Goal: Transaction & Acquisition: Purchase product/service

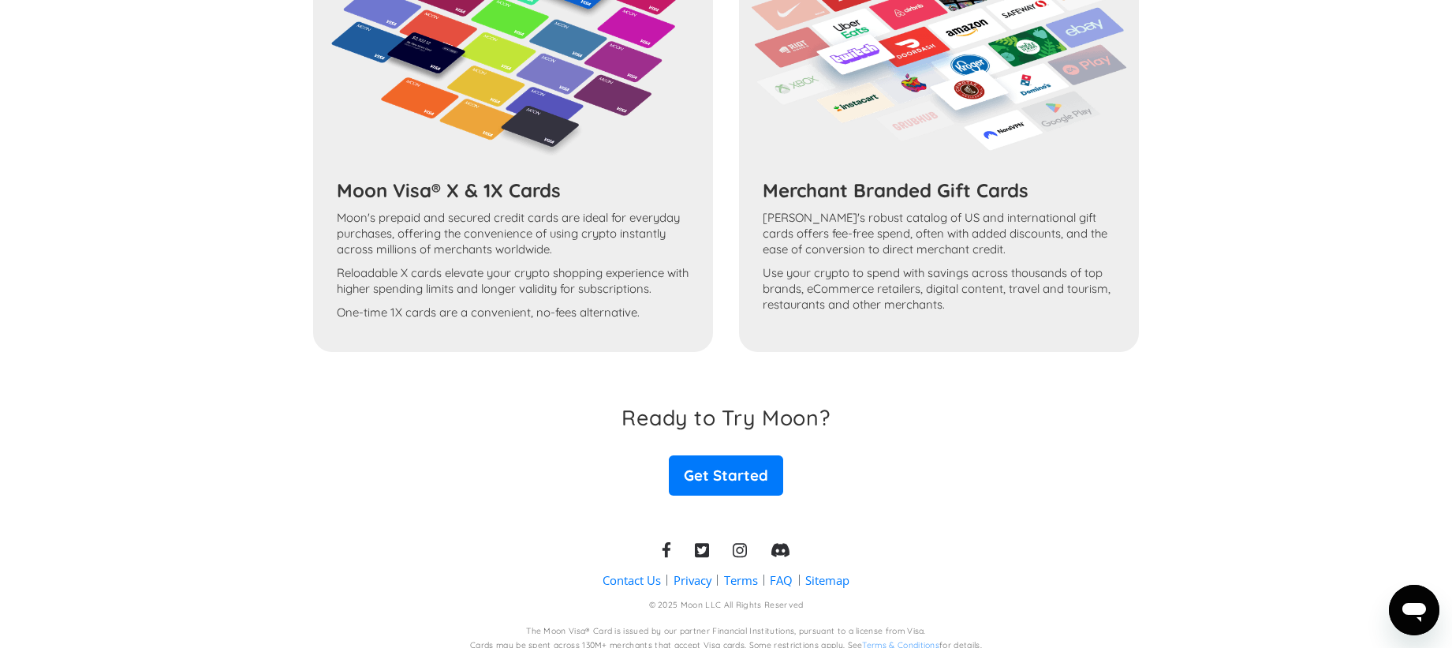
scroll to position [2734, 0]
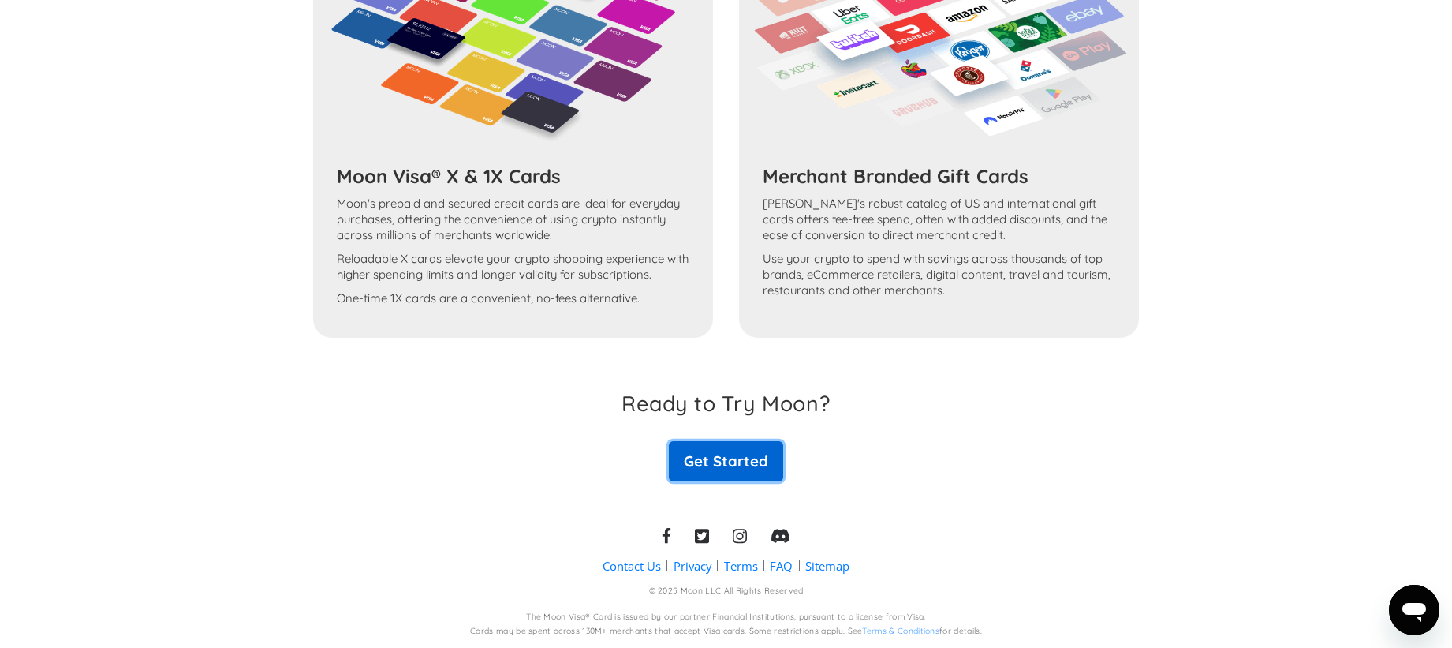
click at [736, 473] on link "Get Started" at bounding box center [726, 460] width 114 height 39
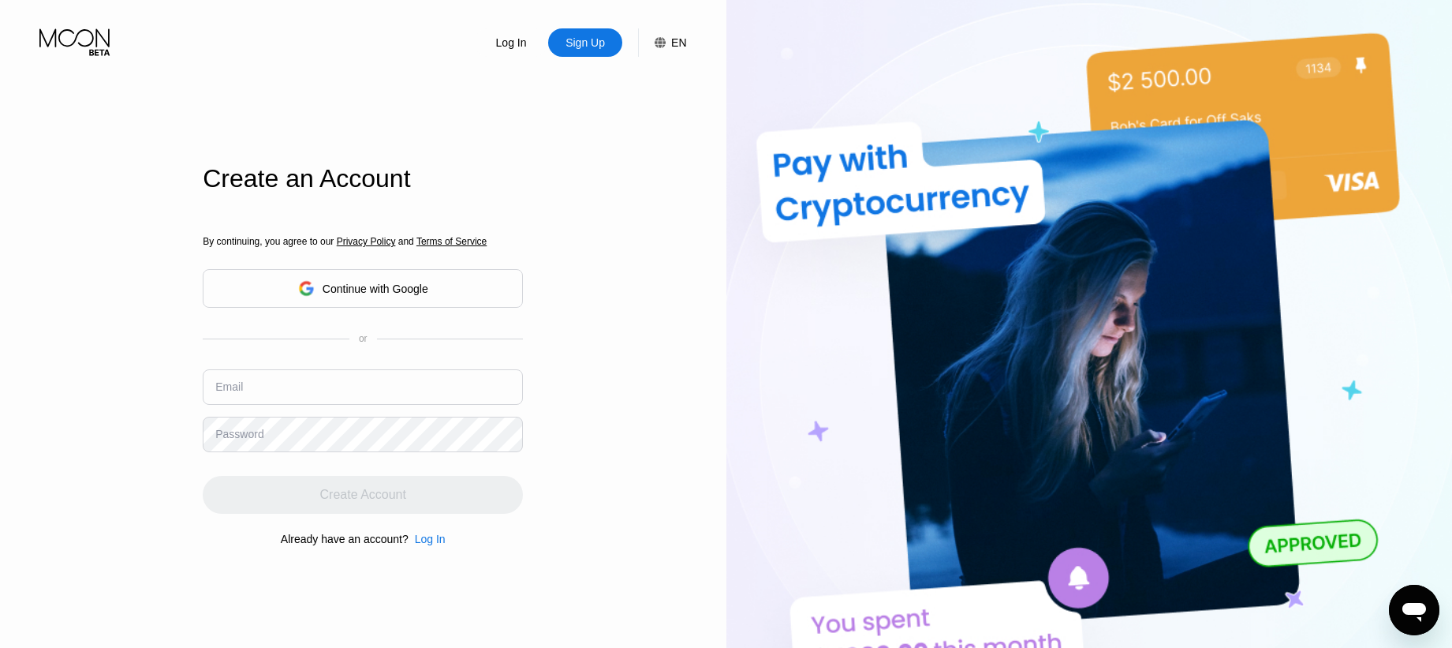
click at [435, 274] on div "Continue with Google" at bounding box center [363, 288] width 320 height 39
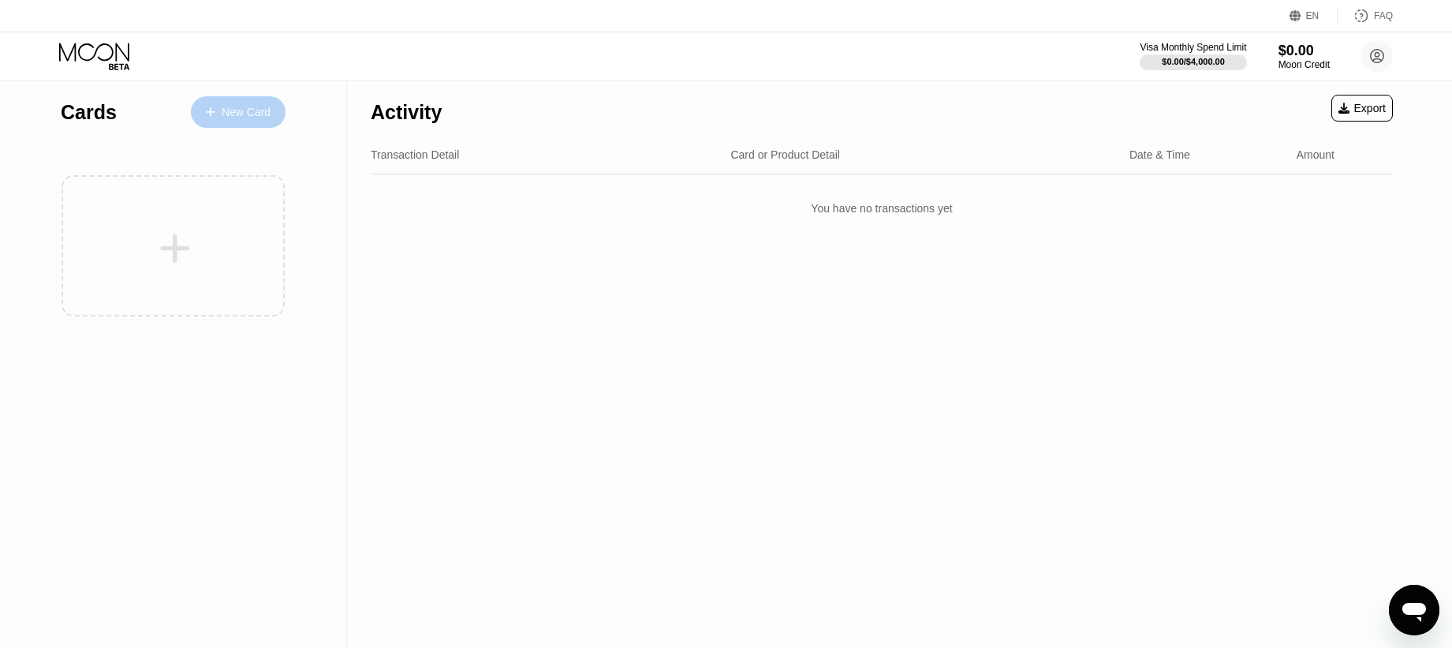
click at [226, 116] on div "New Card" at bounding box center [246, 112] width 49 height 13
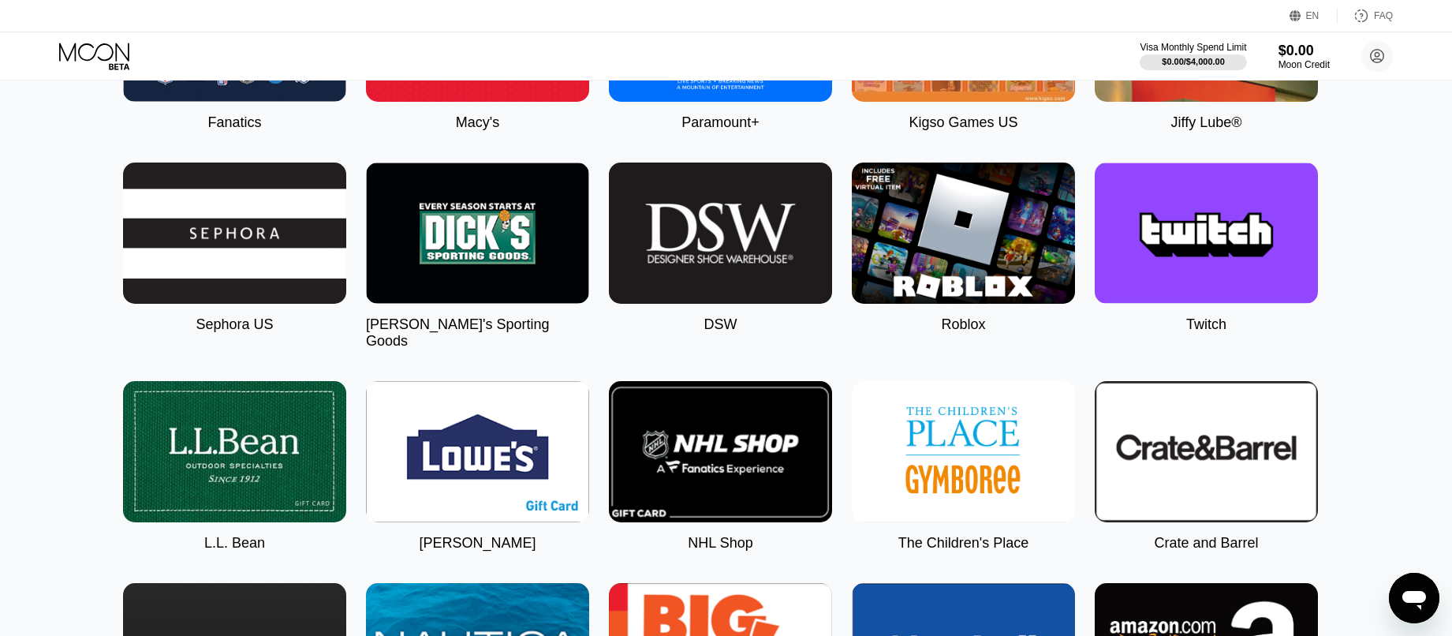
scroll to position [0, 6]
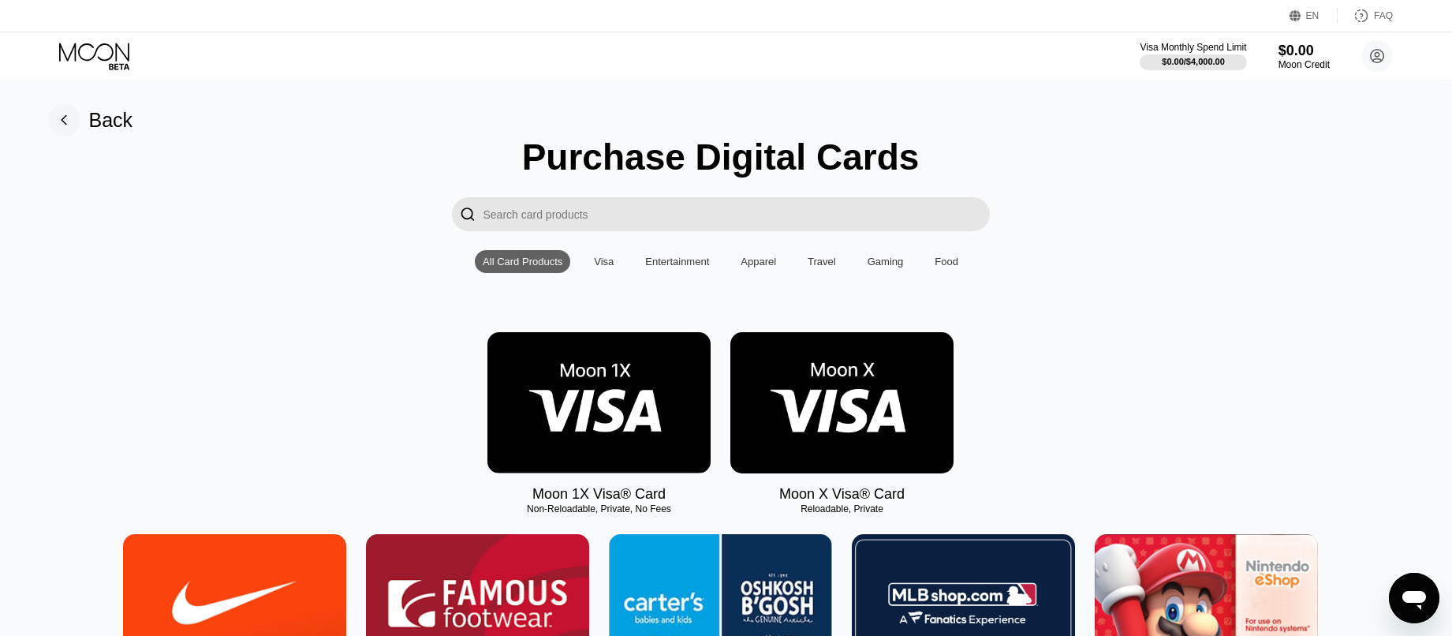
click at [605, 264] on div "Visa" at bounding box center [604, 262] width 20 height 12
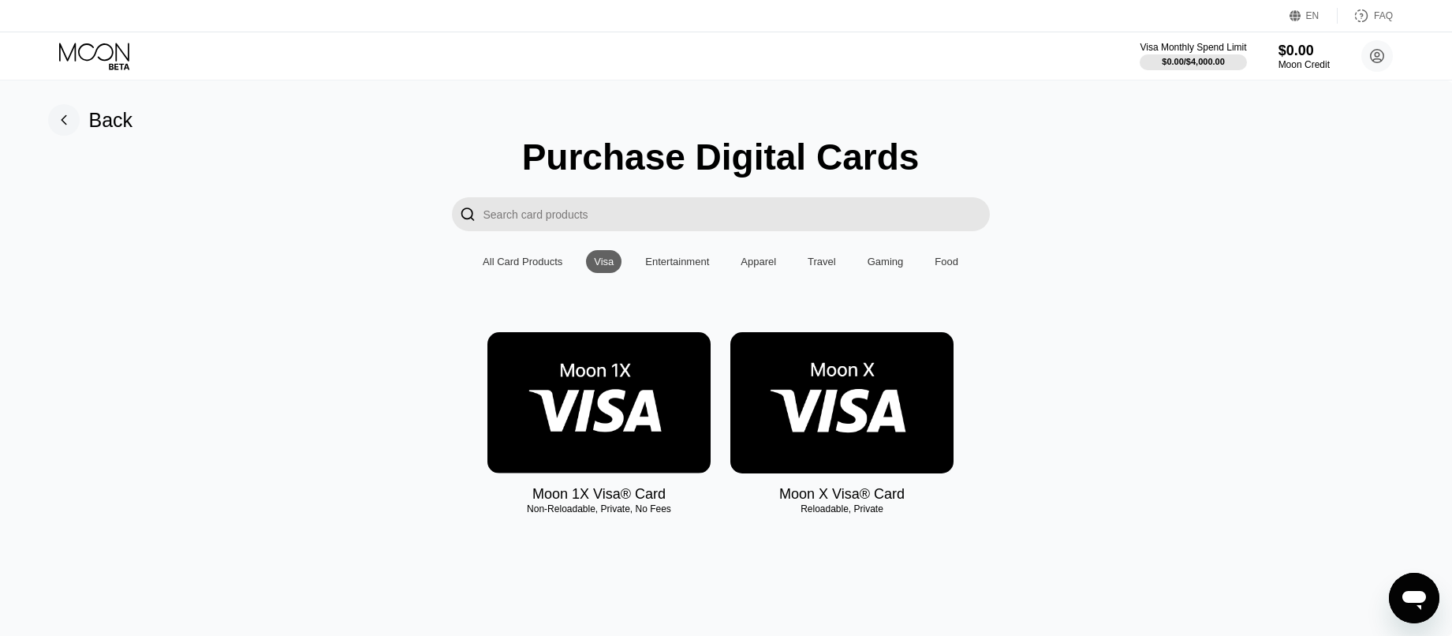
click at [848, 422] on img at bounding box center [841, 402] width 223 height 141
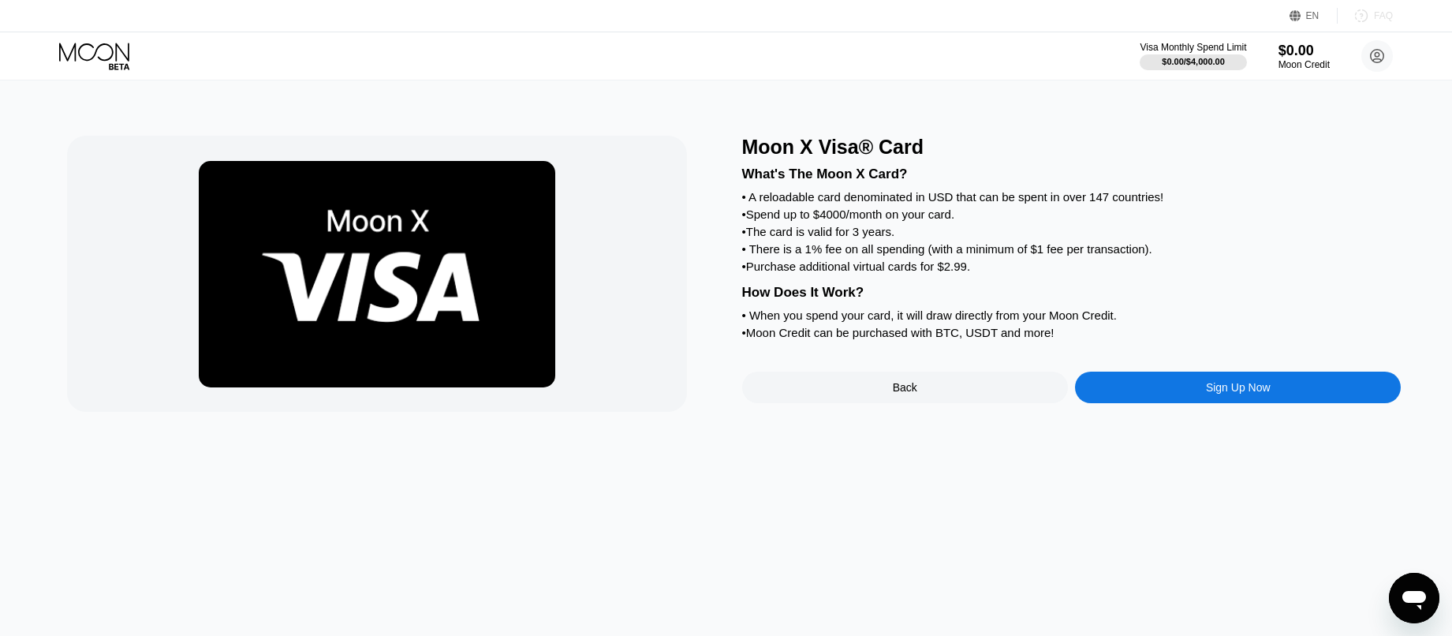
click at [1384, 17] on div "FAQ" at bounding box center [1383, 15] width 19 height 11
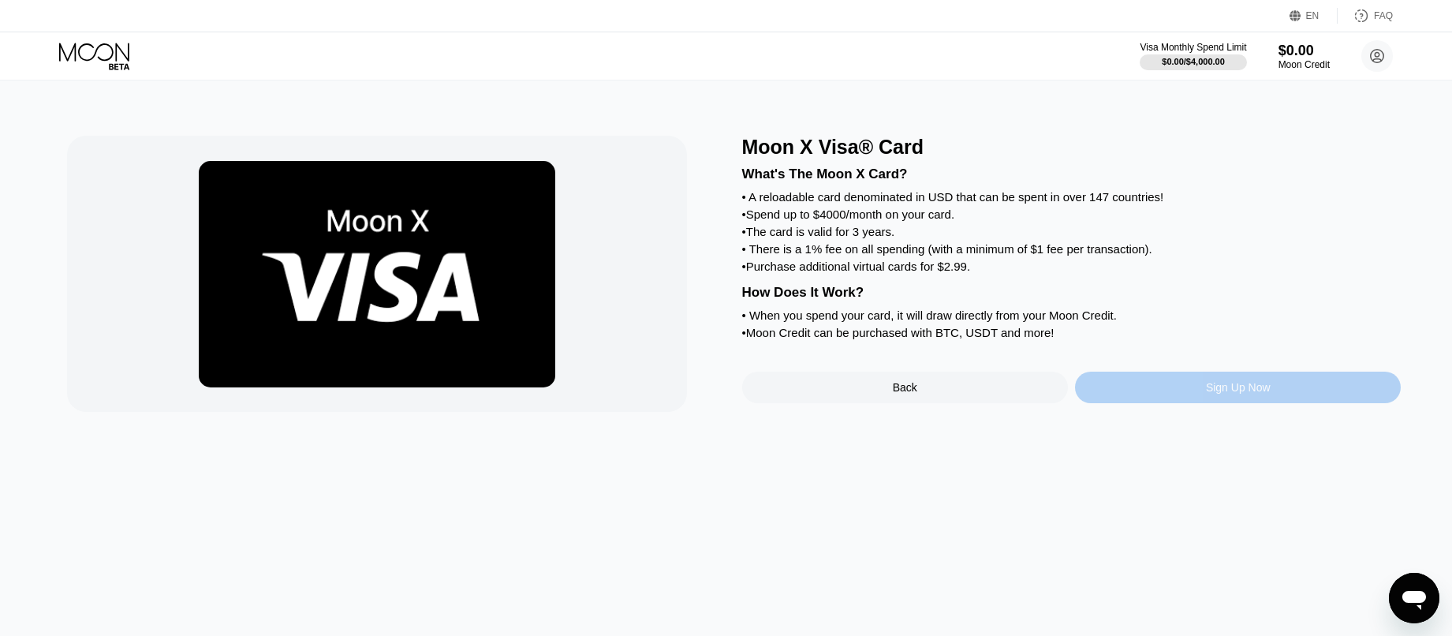
click at [1167, 373] on div "Sign Up Now" at bounding box center [1238, 388] width 326 height 32
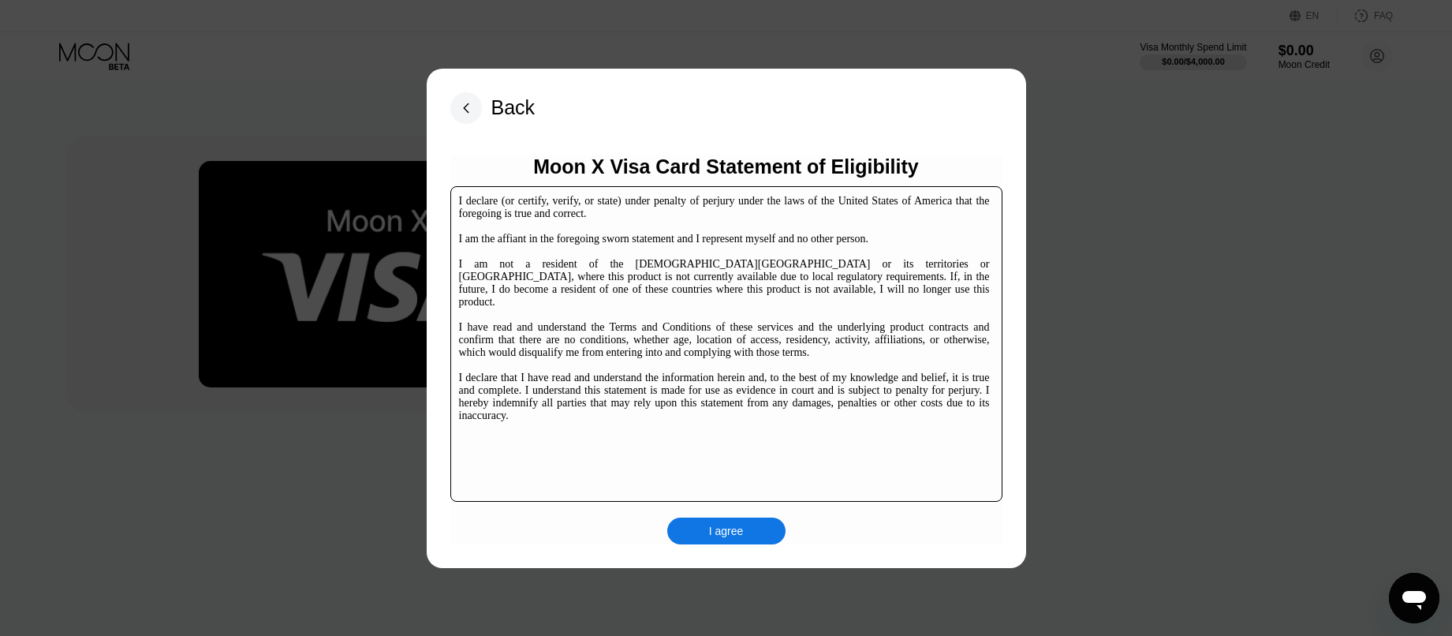
click at [648, 282] on div "I declare (or certify, verify, or state) under penalty of perjury under the law…" at bounding box center [724, 308] width 531 height 227
click at [729, 536] on div "I agree" at bounding box center [726, 531] width 35 height 14
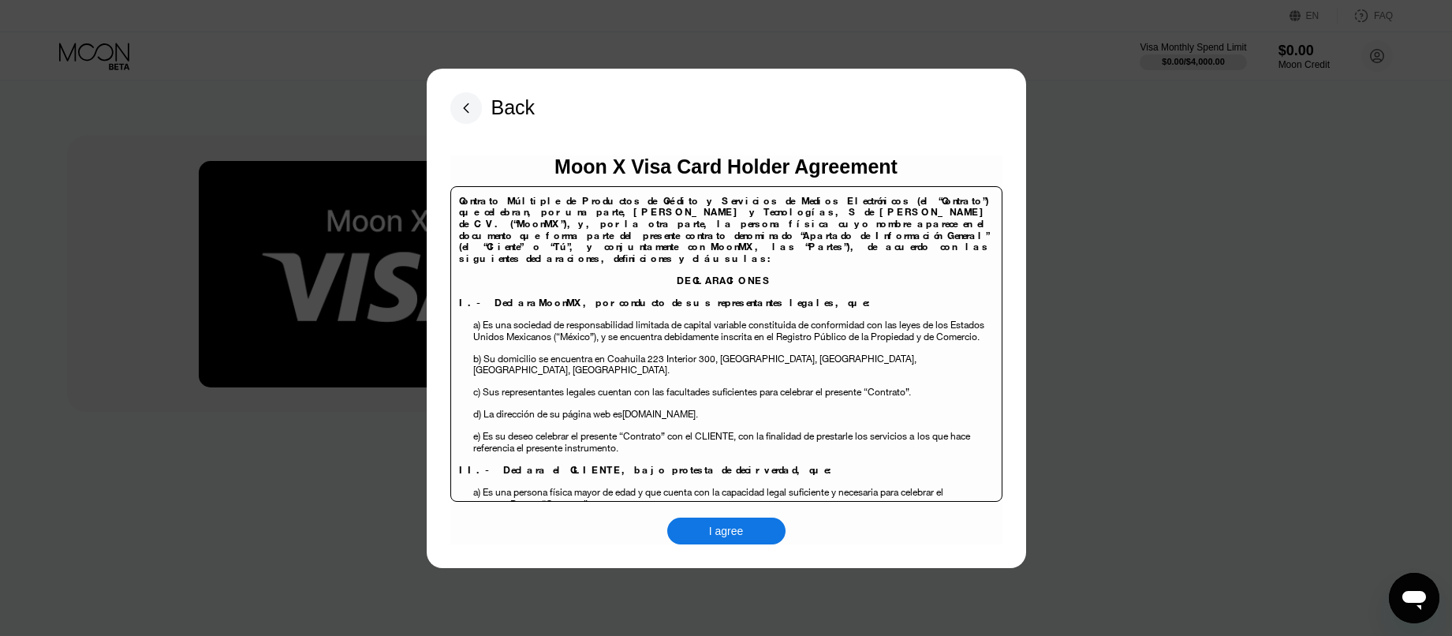
click at [729, 536] on div "I agree" at bounding box center [726, 531] width 35 height 14
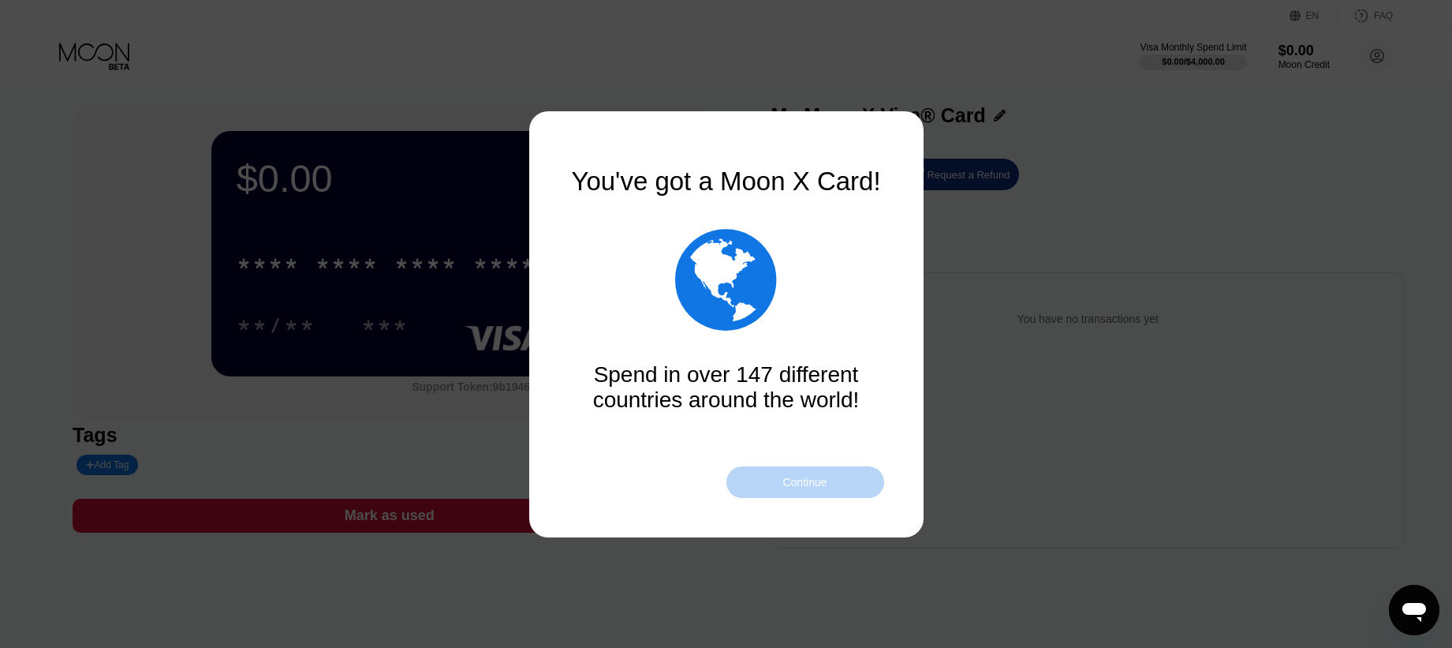
click at [804, 489] on div "Continue" at bounding box center [806, 482] width 158 height 32
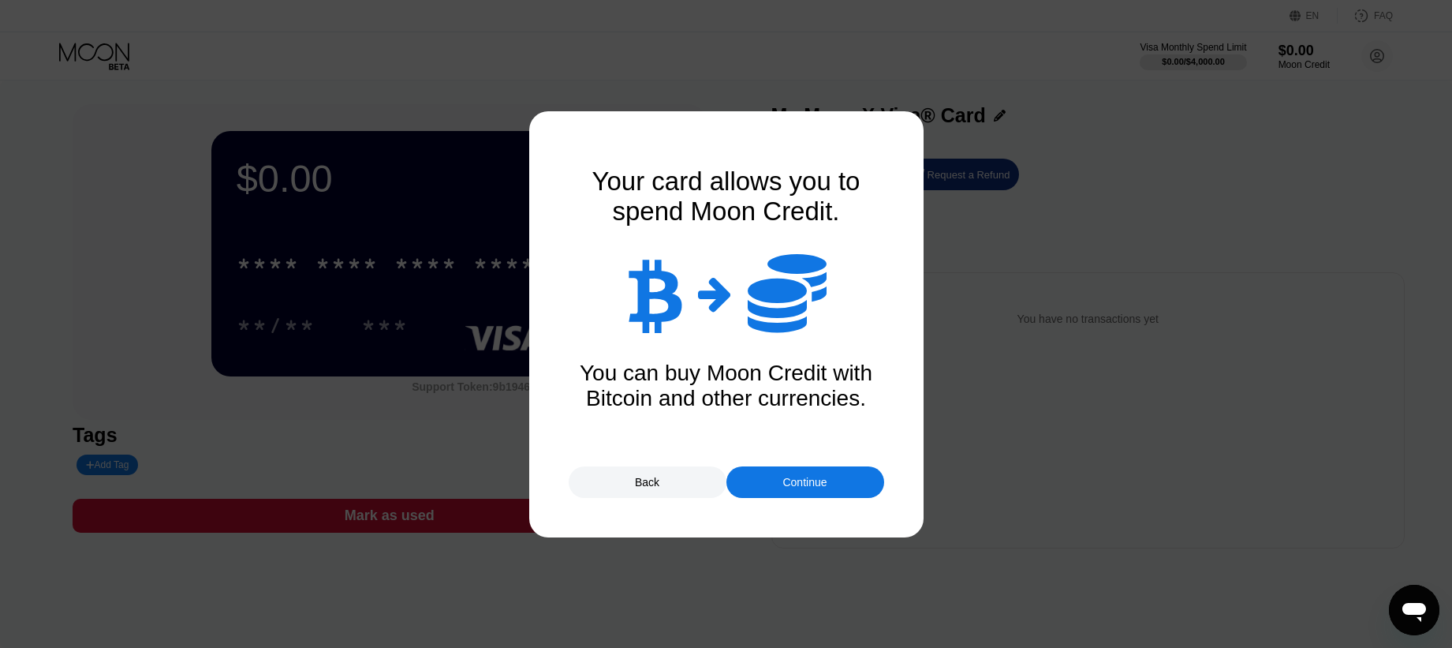
click at [804, 489] on div "Continue" at bounding box center [806, 482] width 158 height 32
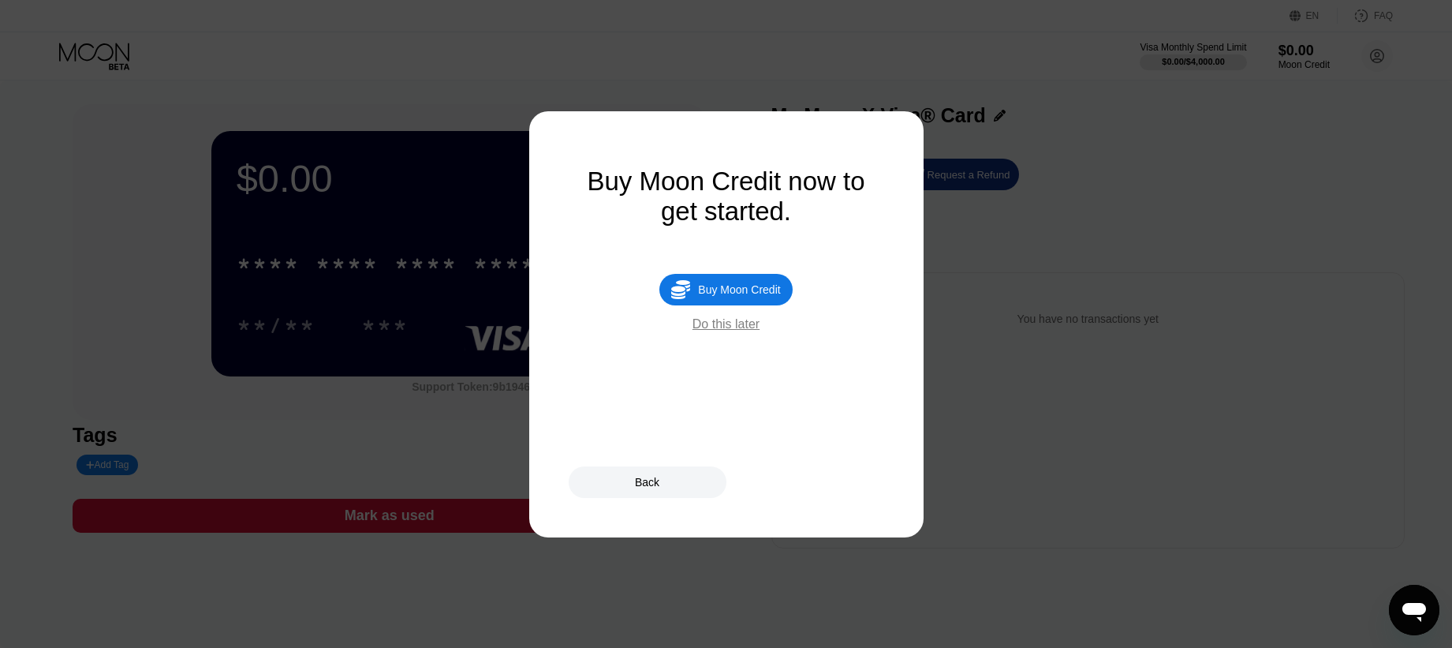
click at [733, 327] on div "Do this later" at bounding box center [726, 324] width 67 height 14
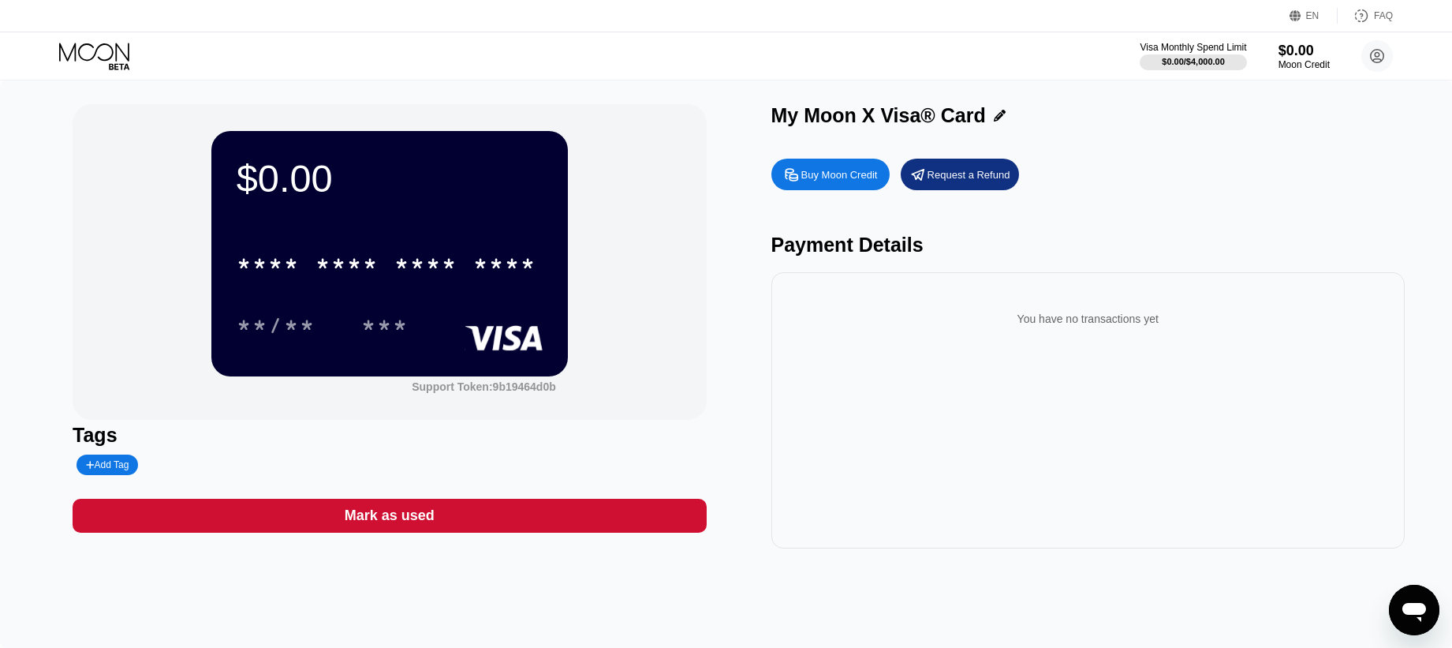
click at [402, 293] on div "* * * * * * * * * * * * **** **/** ***" at bounding box center [390, 278] width 306 height 93
click at [405, 267] on div "* * * *" at bounding box center [425, 265] width 63 height 25
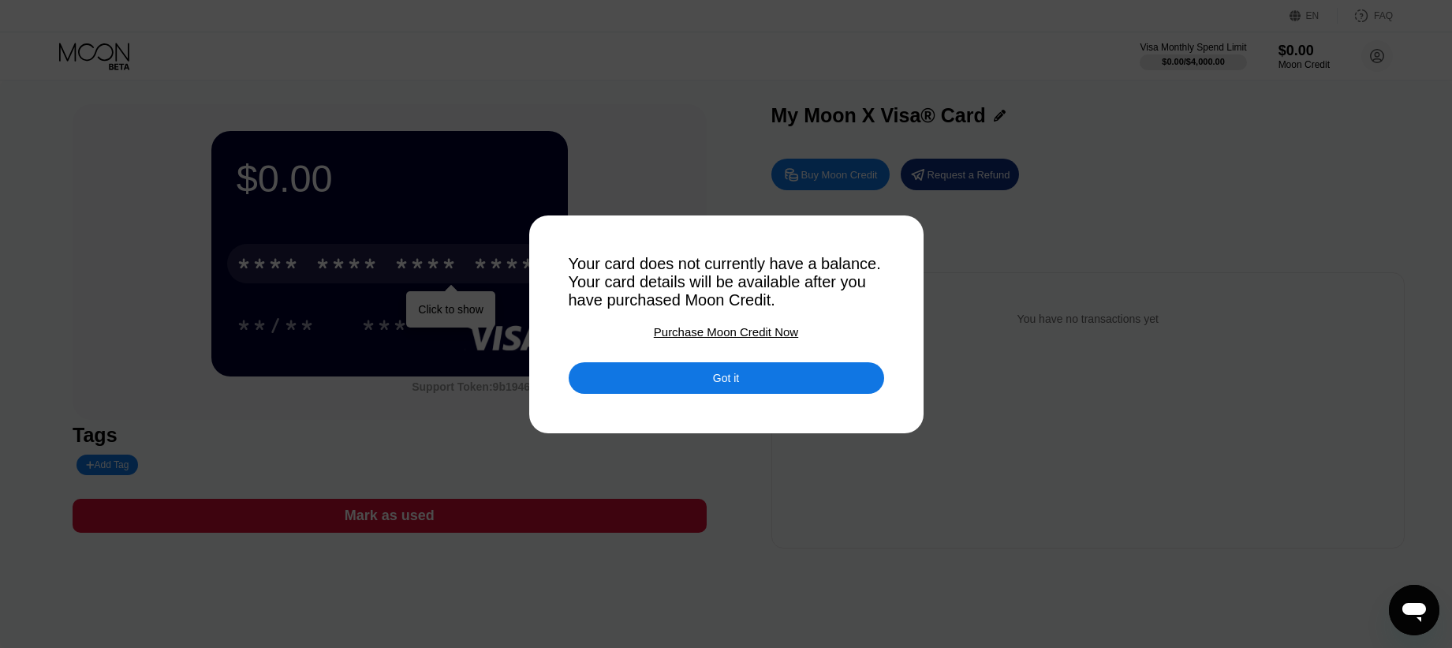
click at [723, 376] on div "Got it" at bounding box center [726, 378] width 26 height 14
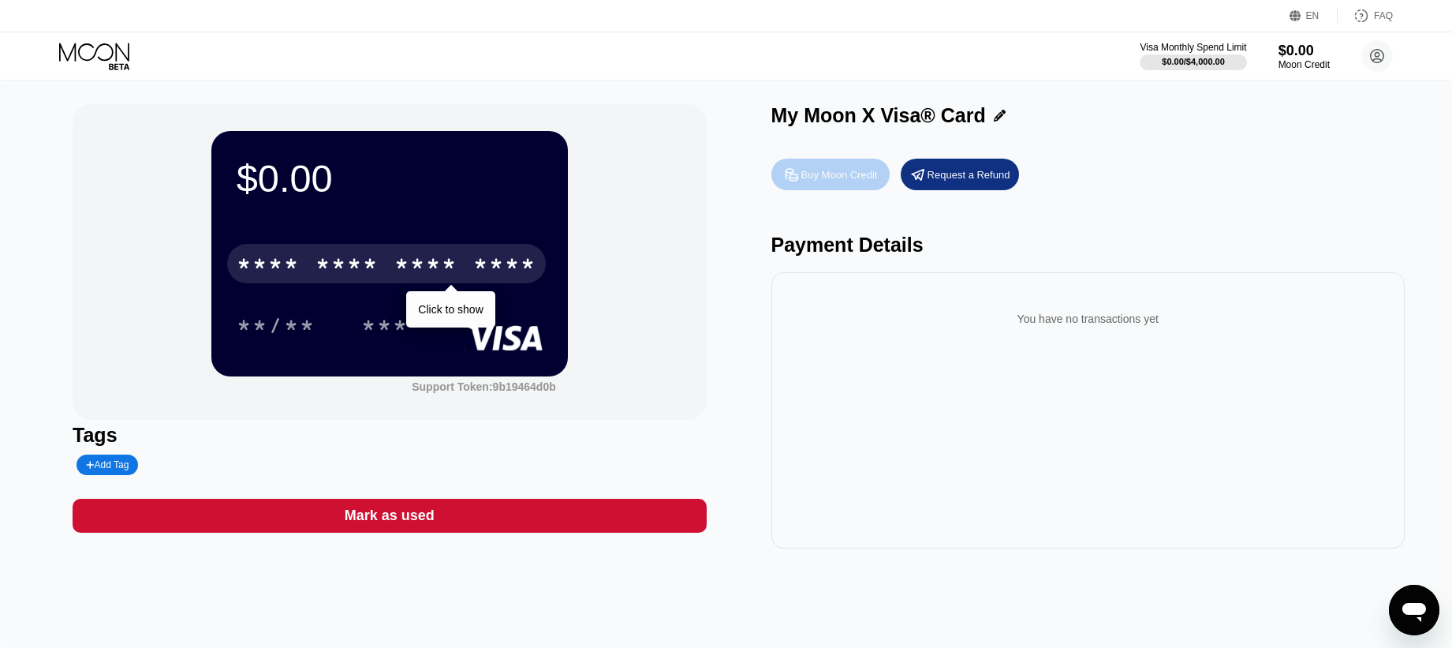
click at [843, 168] on div "Buy Moon Credit" at bounding box center [839, 174] width 77 height 13
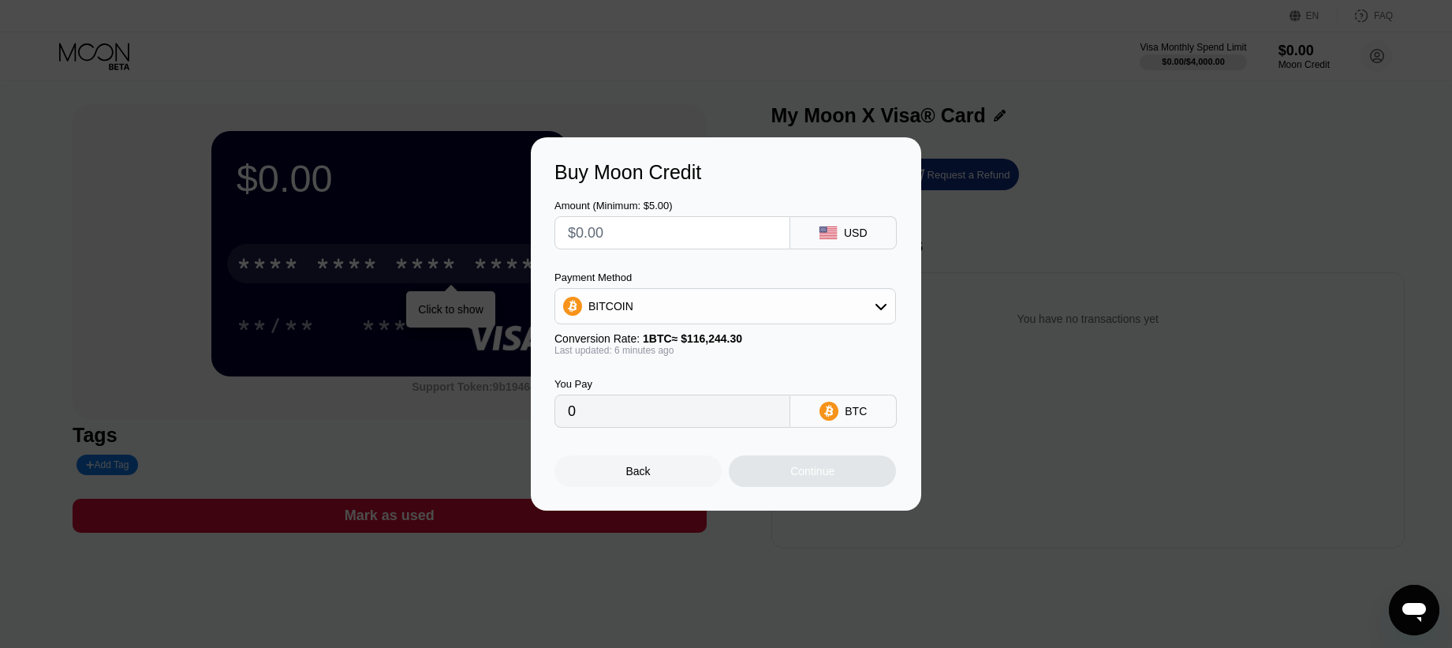
click at [723, 229] on input "text" at bounding box center [672, 233] width 209 height 32
click at [788, 300] on div "BITCOIN" at bounding box center [725, 306] width 340 height 32
click at [714, 380] on div "USDT on TRON" at bounding box center [734, 384] width 297 height 13
type input "0.00"
click at [681, 231] on input "text" at bounding box center [672, 233] width 209 height 32
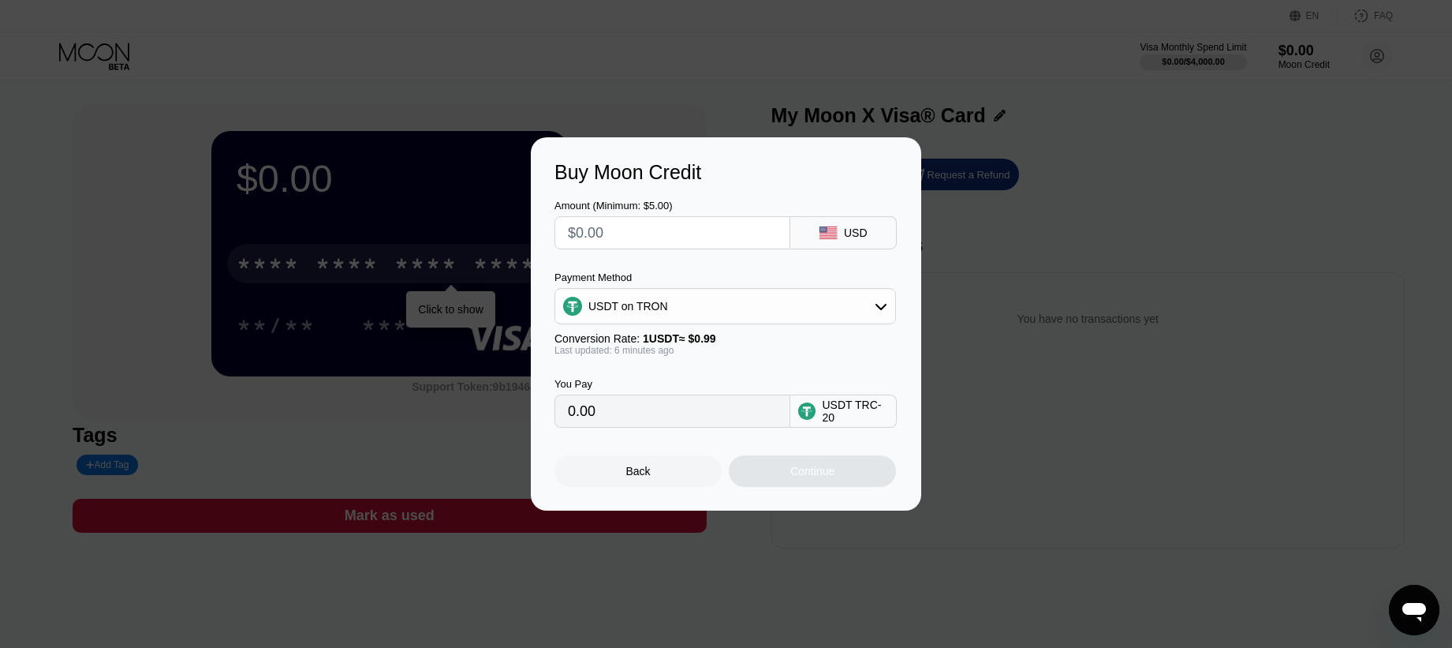
type input "$1"
type input "1.01"
type input "$15"
type input "15.15"
type input "$150"
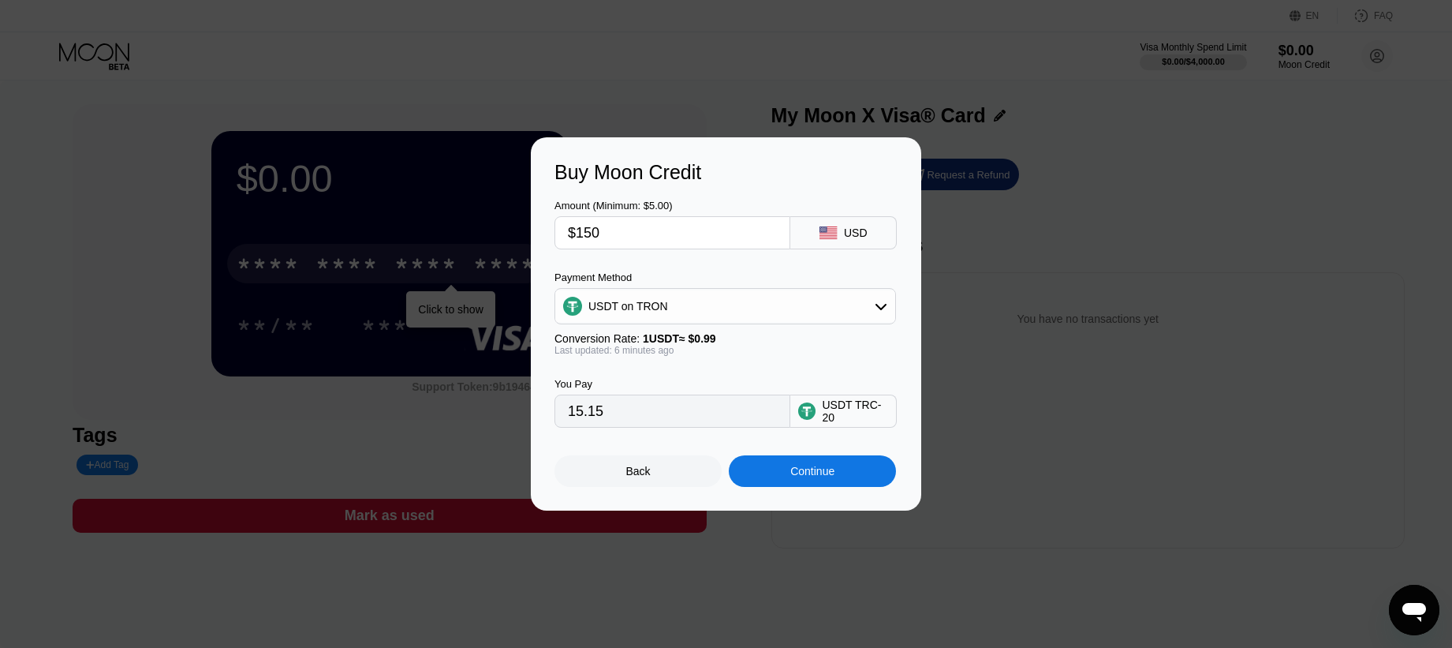
type input "151.52"
type input "$1500"
type input "1515.15"
type input "$150"
type input "151.52"
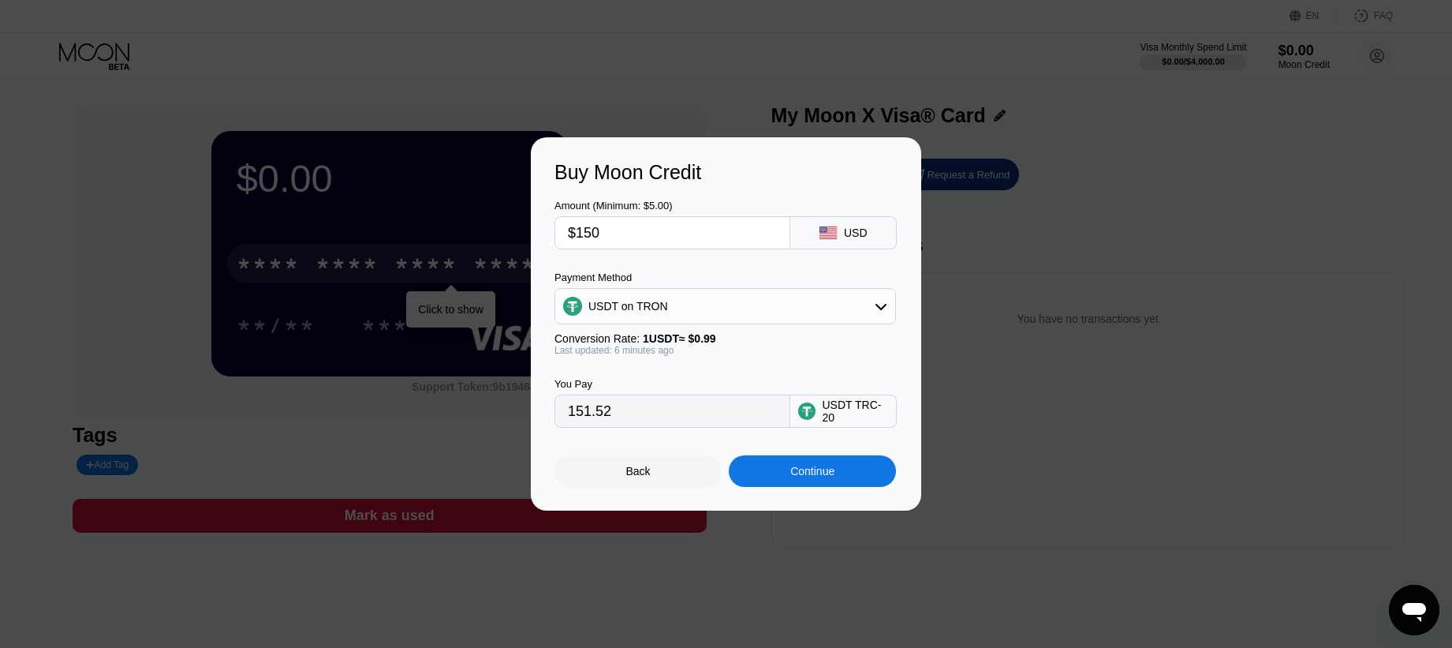
type input "$15"
type input "15.15"
type input "$15"
click at [795, 472] on div "Continue" at bounding box center [812, 471] width 44 height 13
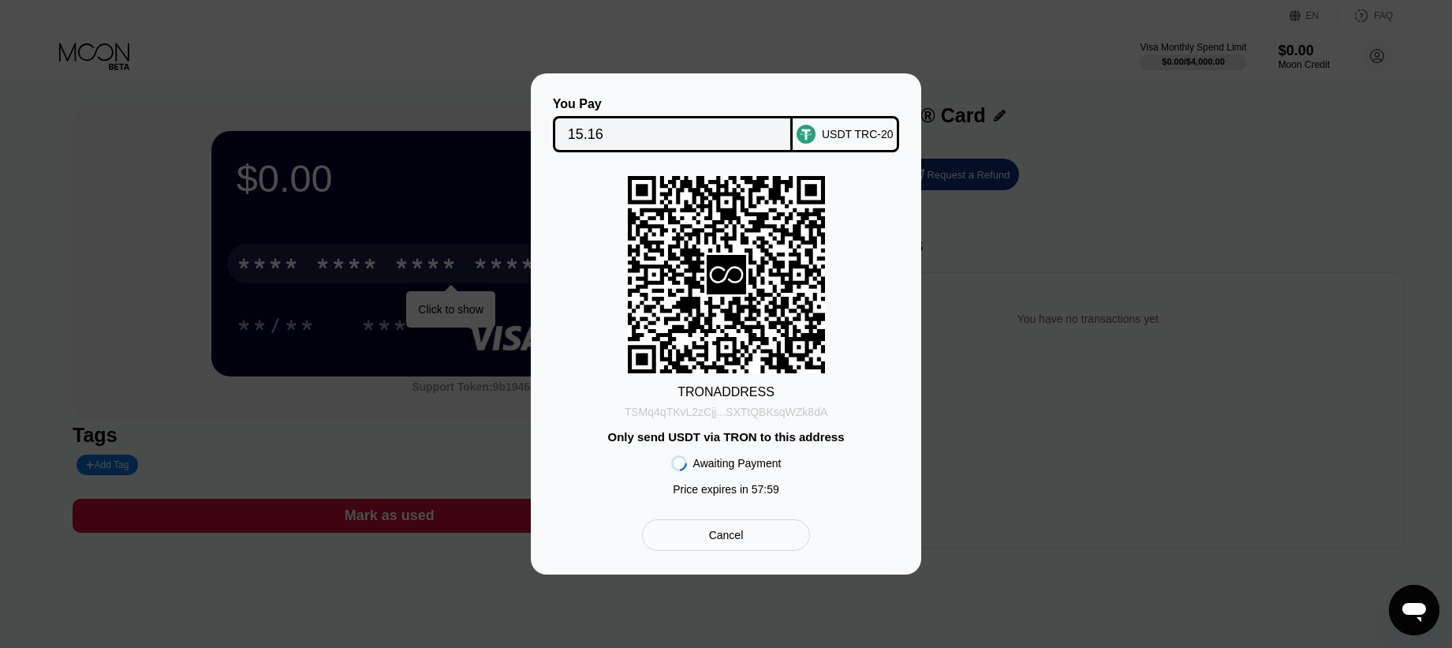
click at [737, 409] on div "TSMq4qTKvL2zCjj...SXTtQBKsqWZk8dA" at bounding box center [727, 411] width 204 height 13
click at [620, 122] on input "15.16" at bounding box center [673, 134] width 211 height 32
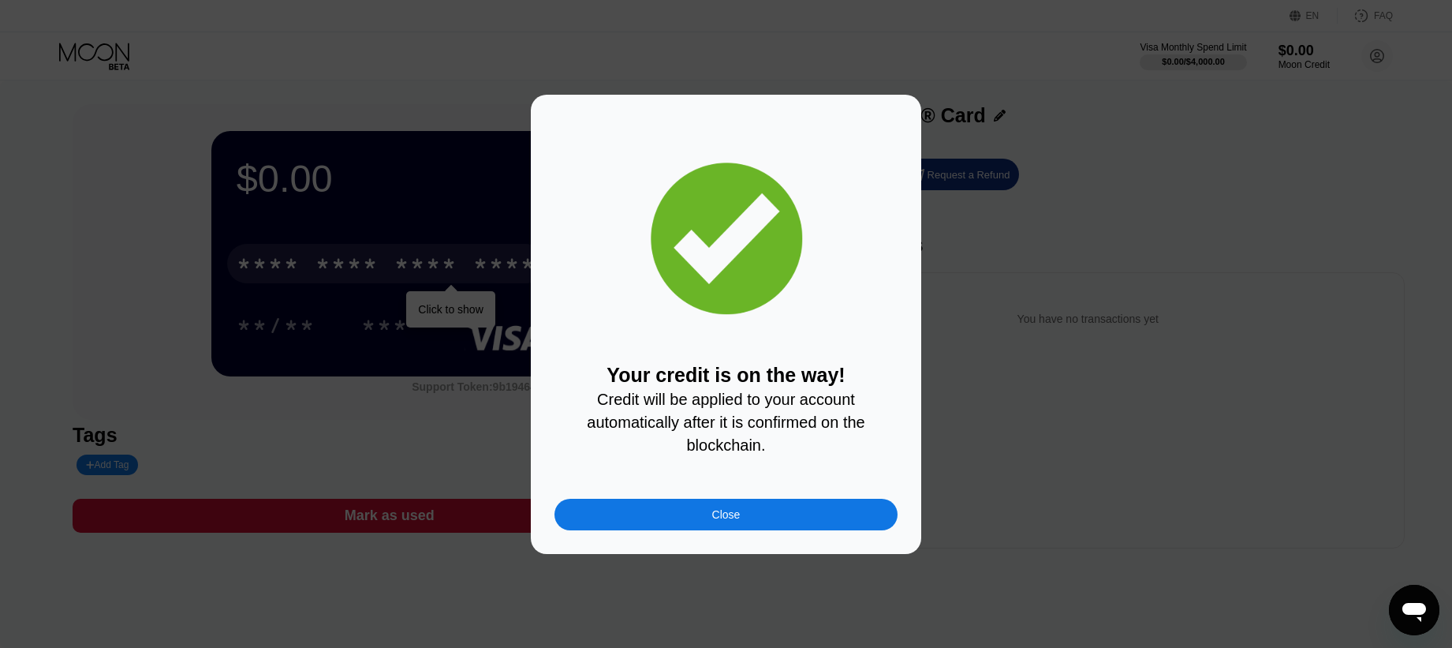
click at [730, 511] on div "Close" at bounding box center [726, 514] width 28 height 13
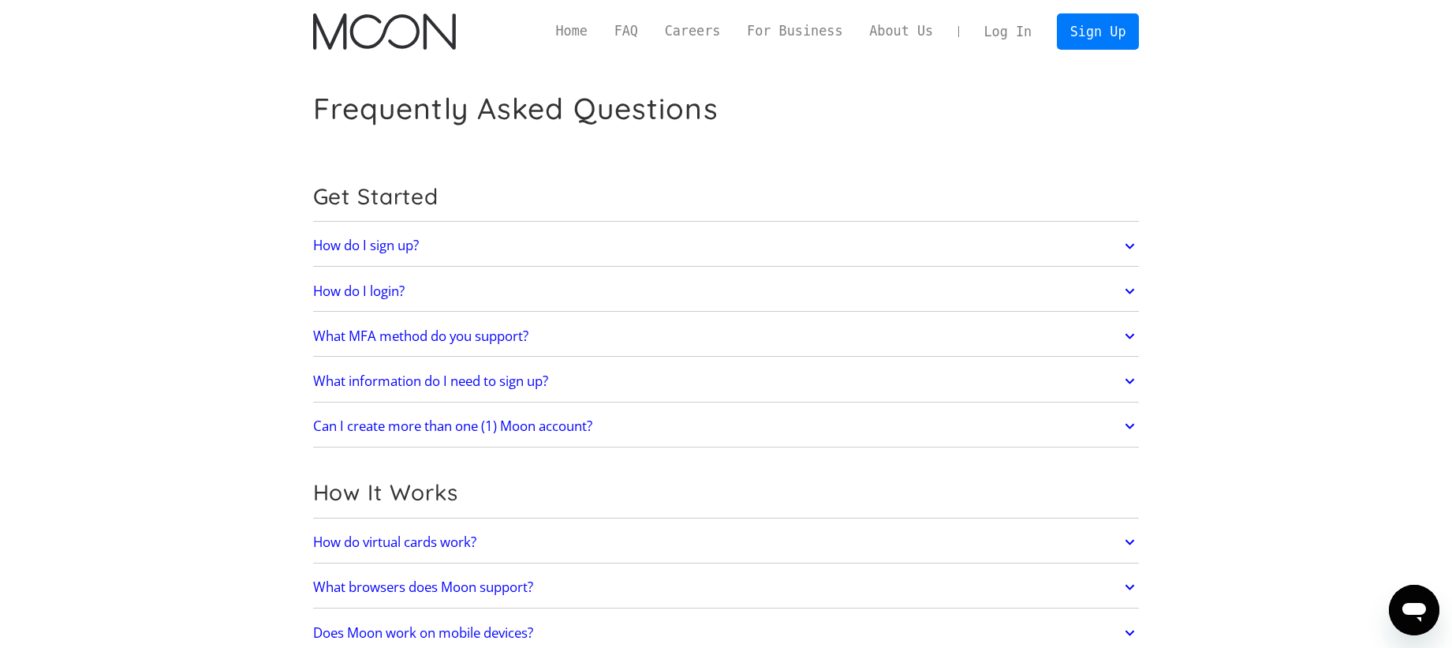
click at [487, 387] on h2 "What information do I need to sign up?" at bounding box center [430, 381] width 235 height 16
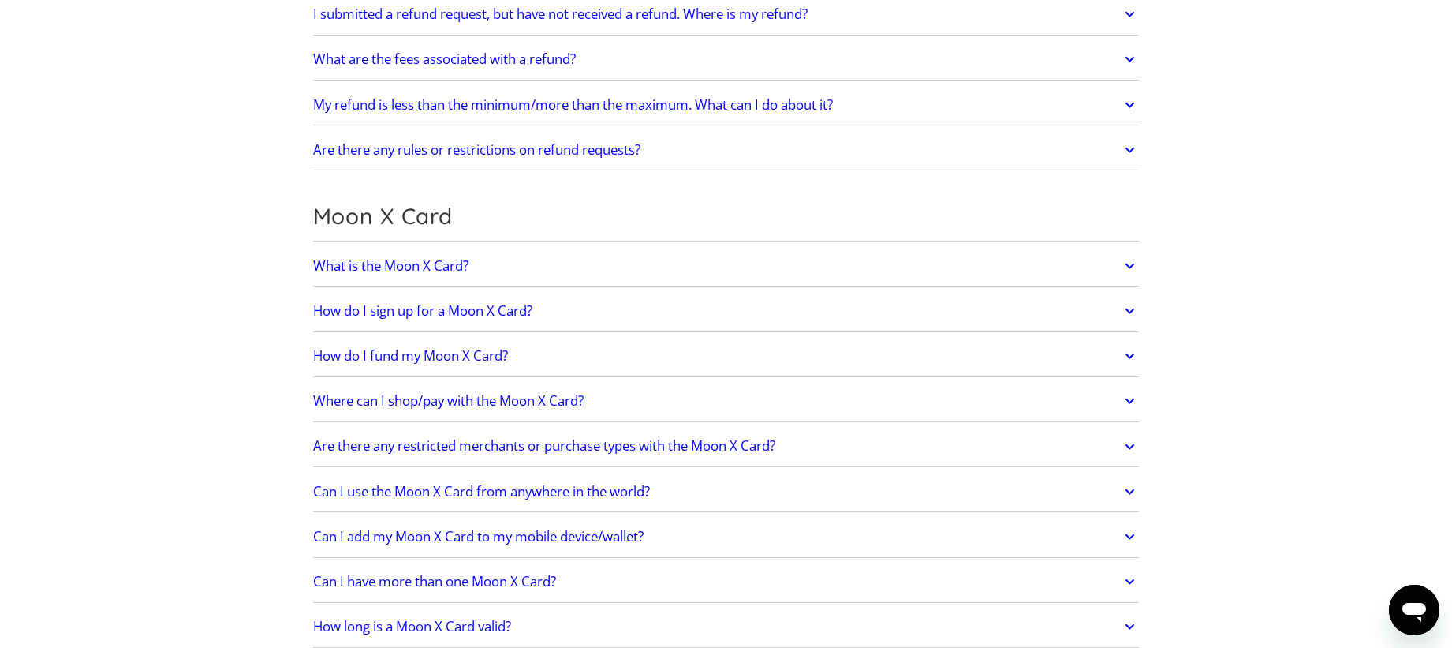
scroll to position [1054, 0]
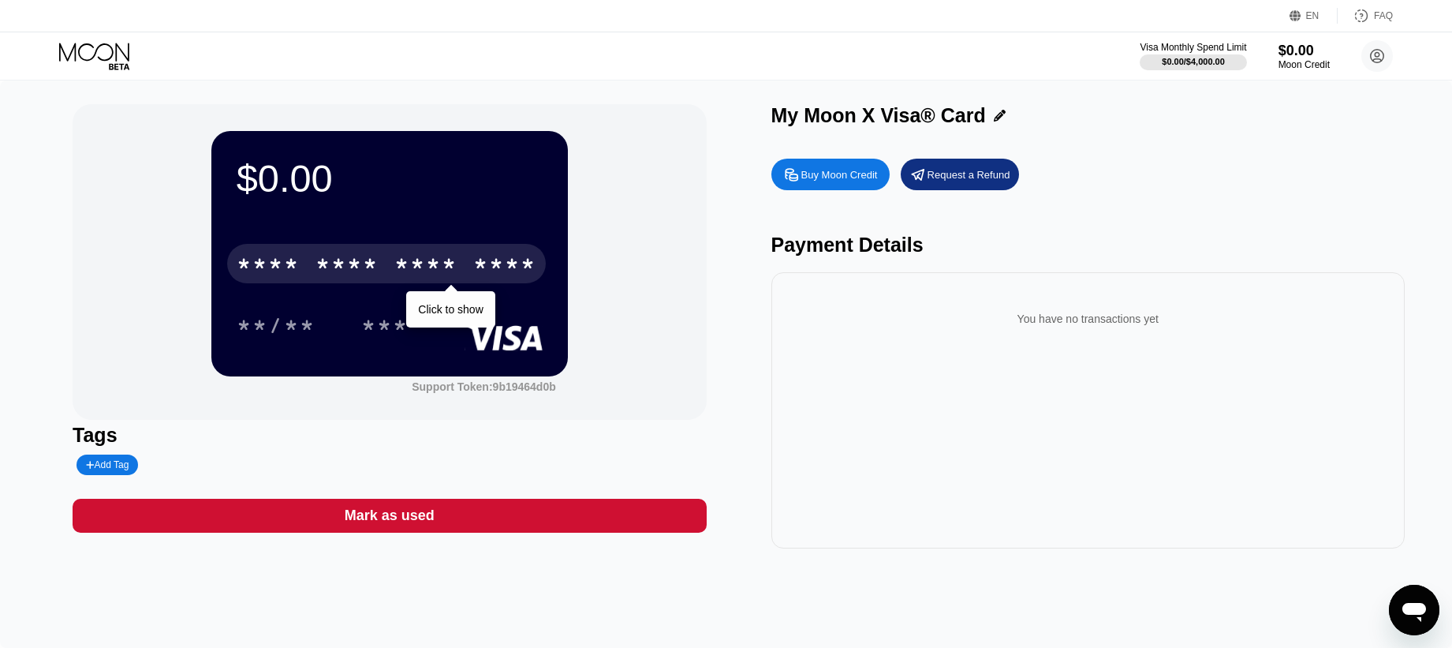
click at [407, 271] on div "* * * *" at bounding box center [425, 265] width 63 height 25
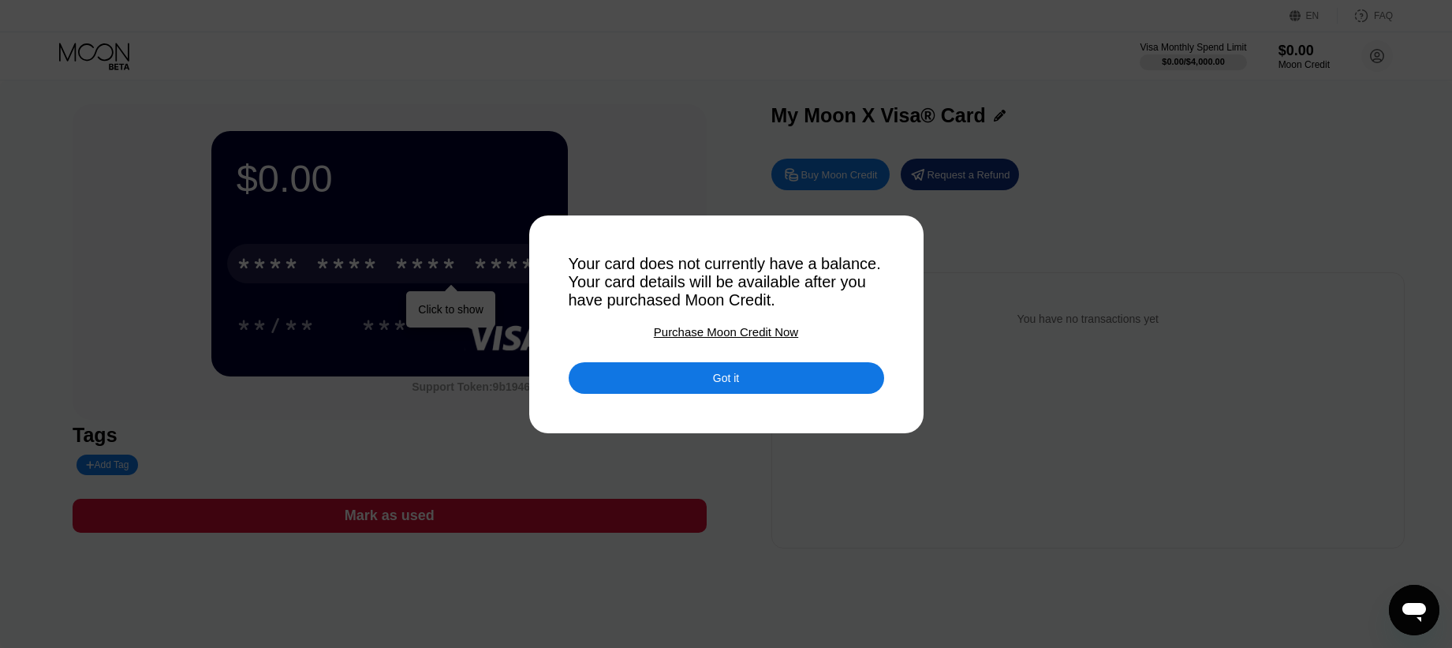
click at [738, 379] on div "Got it" at bounding box center [726, 378] width 26 height 14
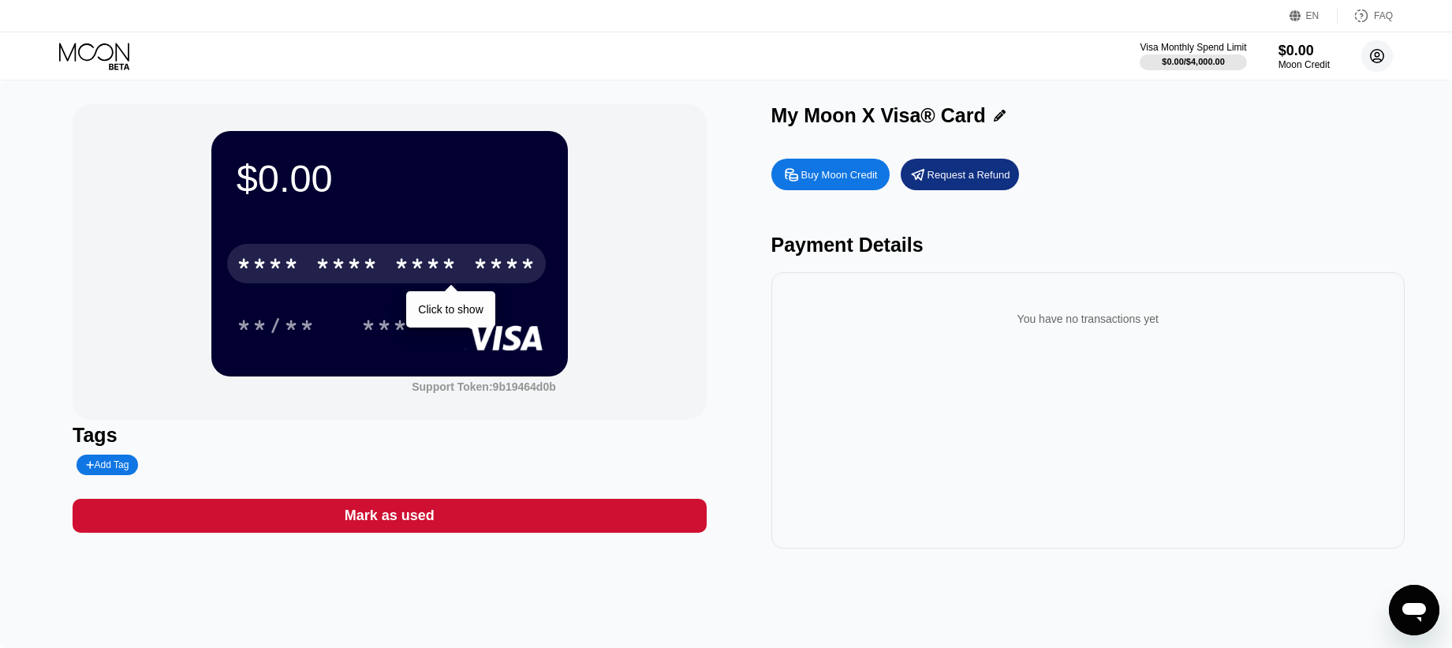
click at [1384, 54] on circle at bounding box center [1378, 56] width 32 height 32
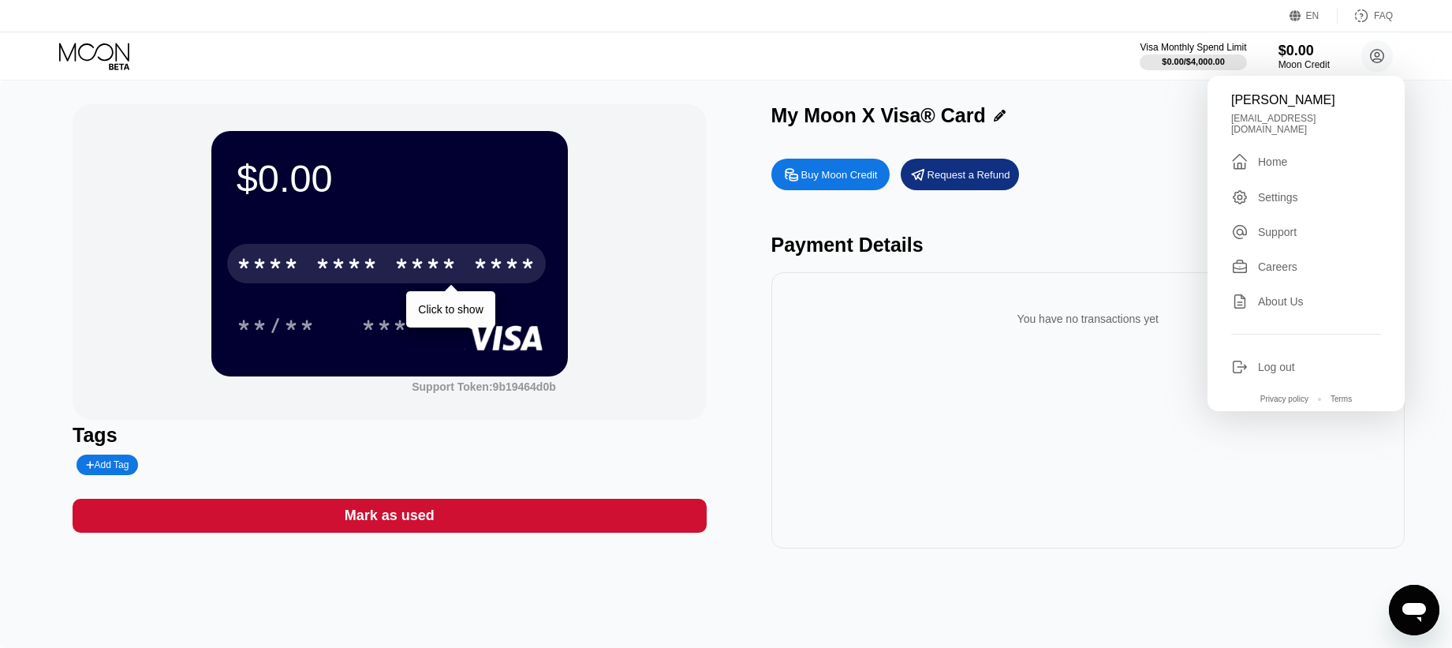
click at [1287, 191] on div "Settings" at bounding box center [1278, 197] width 40 height 13
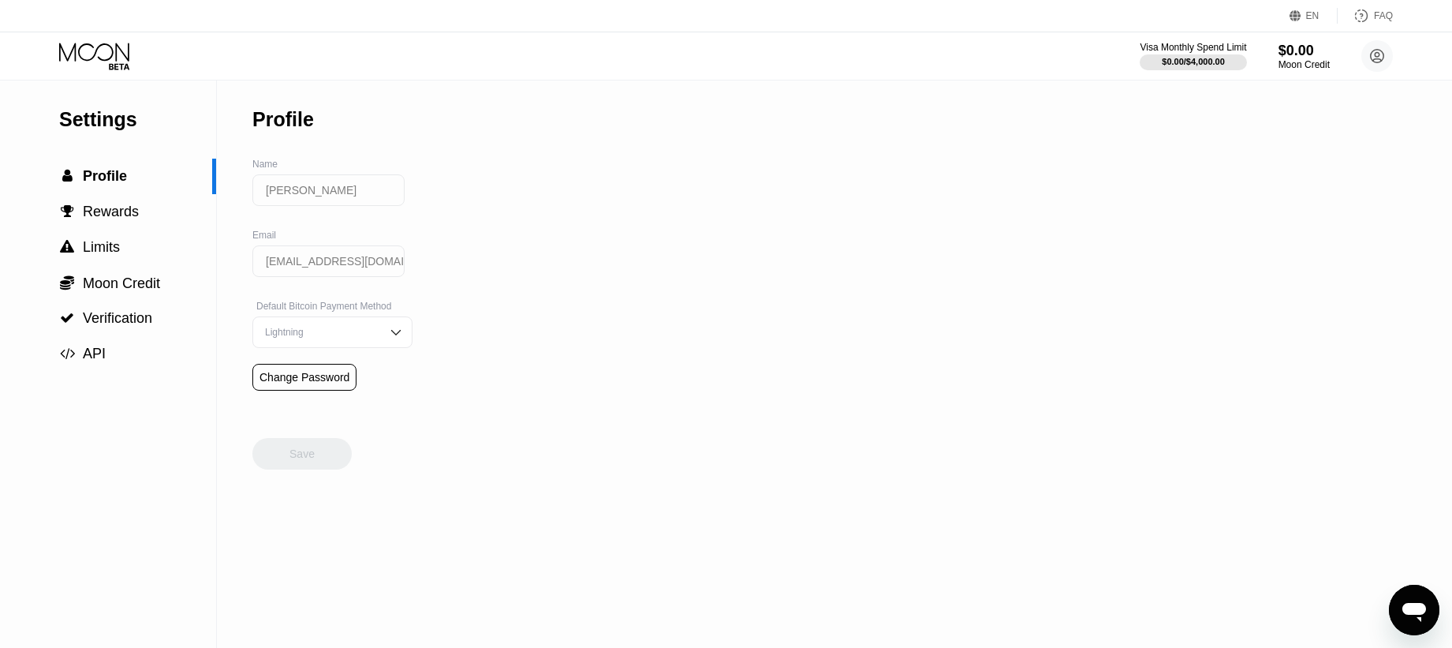
click at [393, 330] on img at bounding box center [396, 332] width 16 height 16
click at [481, 313] on div "Settings  Profile  Rewards  Limits  Moon Credit  Verification  API Profil…" at bounding box center [726, 363] width 1452 height 567
click at [108, 254] on span "Limits" at bounding box center [101, 247] width 37 height 16
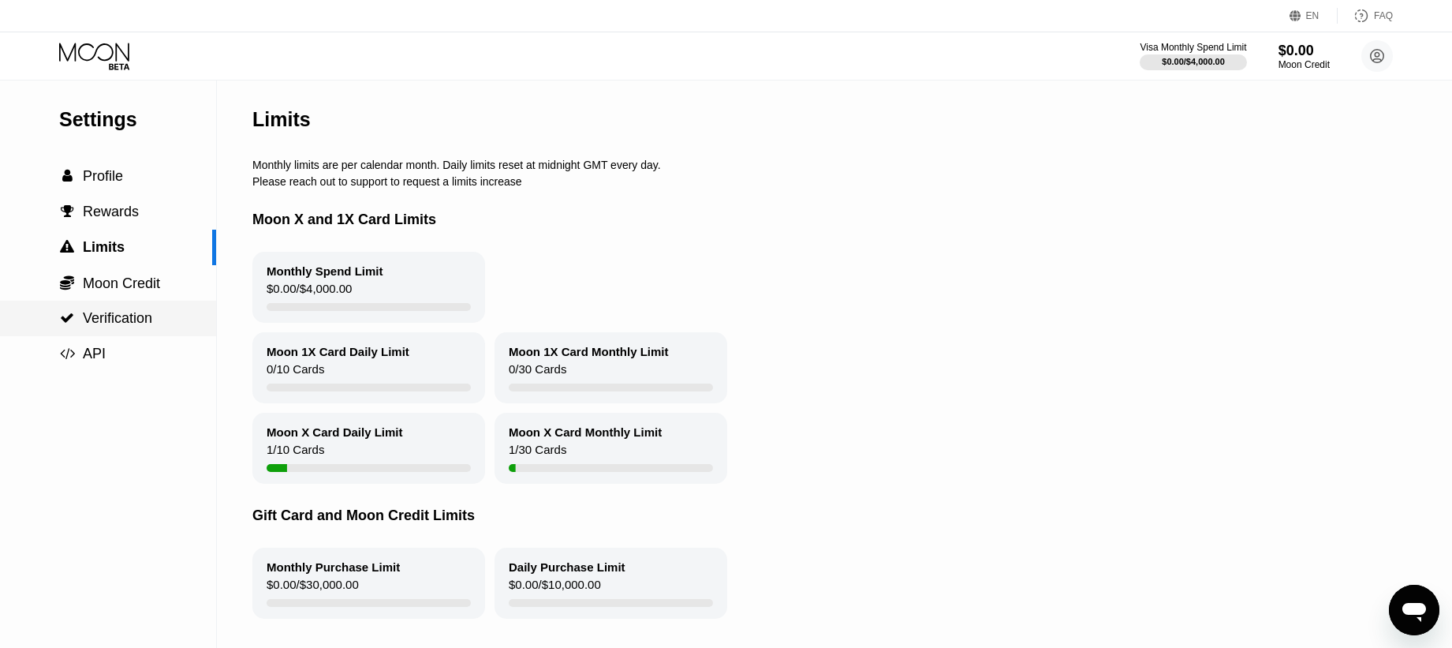
click at [115, 322] on span "Verification" at bounding box center [117, 318] width 69 height 16
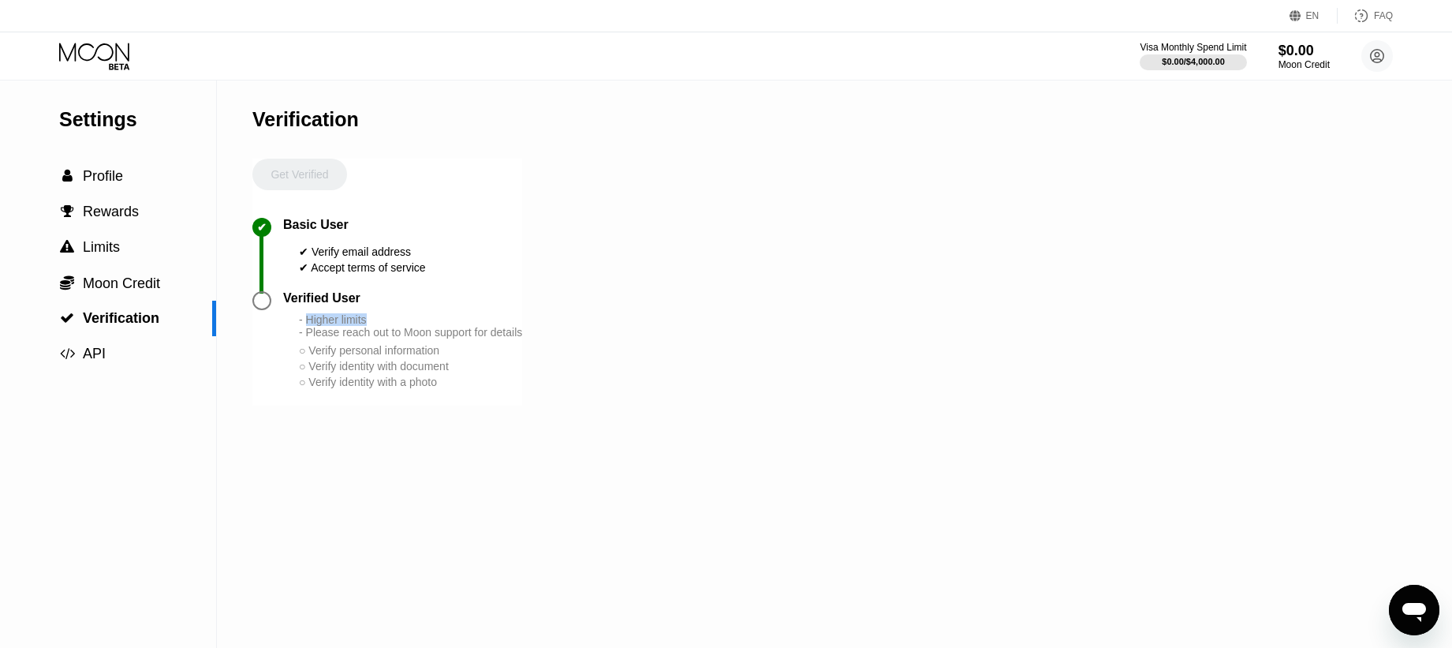
drag, startPoint x: 307, startPoint y: 319, endPoint x: 380, endPoint y: 323, distance: 73.5
click at [380, 323] on div "- Higher limits - Please reach out to Moon support for details" at bounding box center [410, 325] width 223 height 25
drag, startPoint x: 307, startPoint y: 333, endPoint x: 499, endPoint y: 353, distance: 192.7
click at [499, 353] on div "- Higher limits - Please reach out to Moon support for details ○ Verify persona…" at bounding box center [410, 351] width 223 height 77
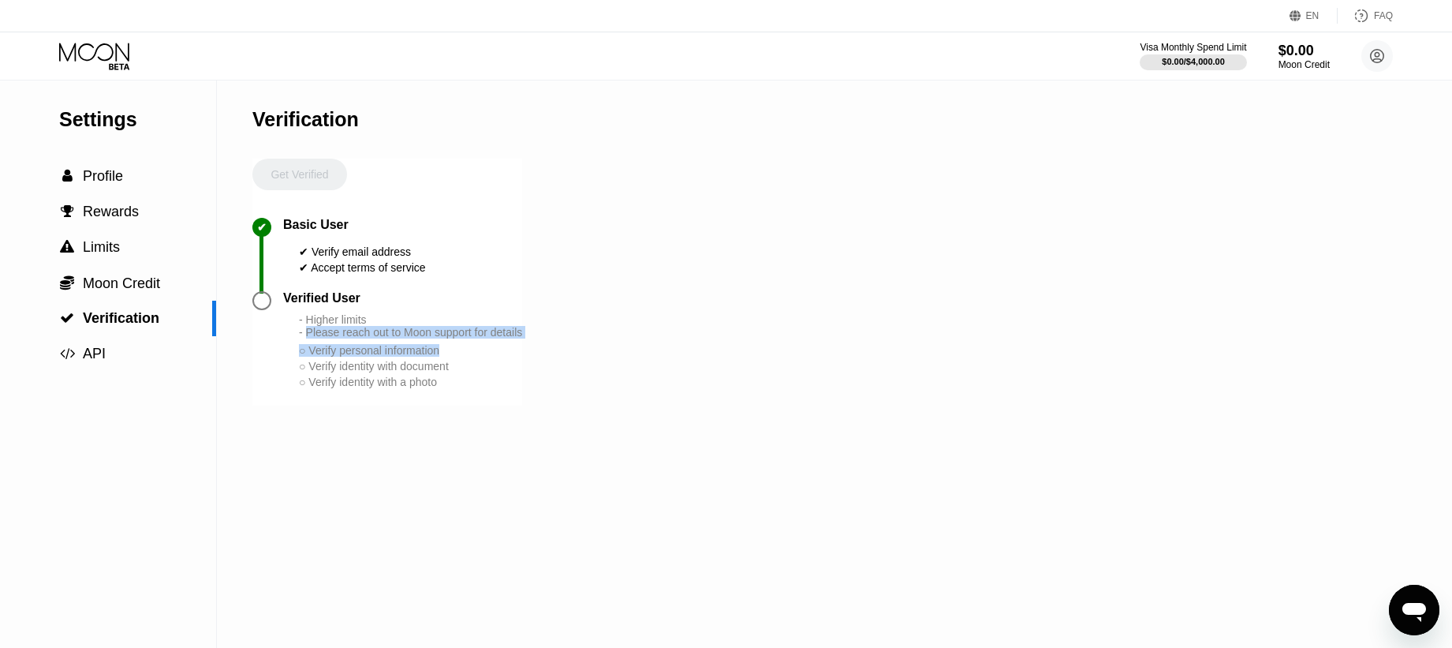
click at [499, 353] on div "○ Verify personal information" at bounding box center [410, 350] width 223 height 13
click at [106, 69] on icon at bounding box center [95, 57] width 73 height 28
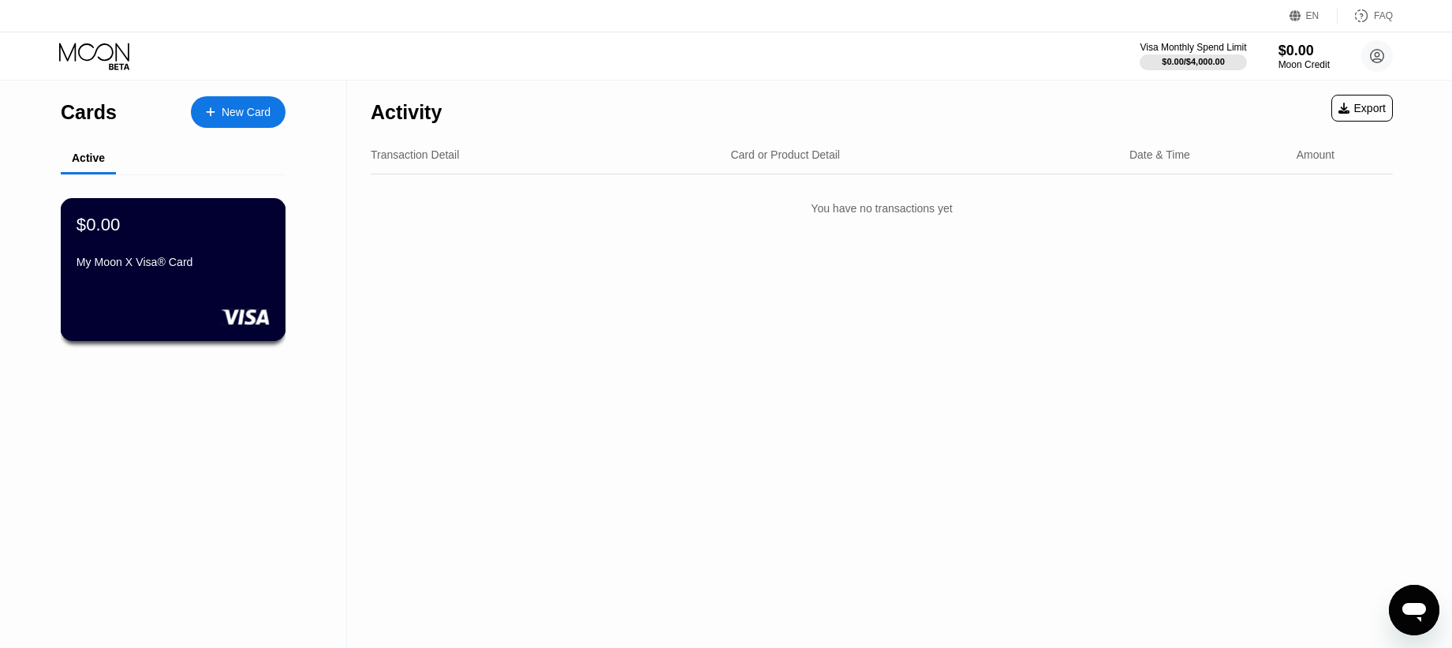
click at [139, 263] on div "My Moon X Visa® Card" at bounding box center [173, 262] width 193 height 13
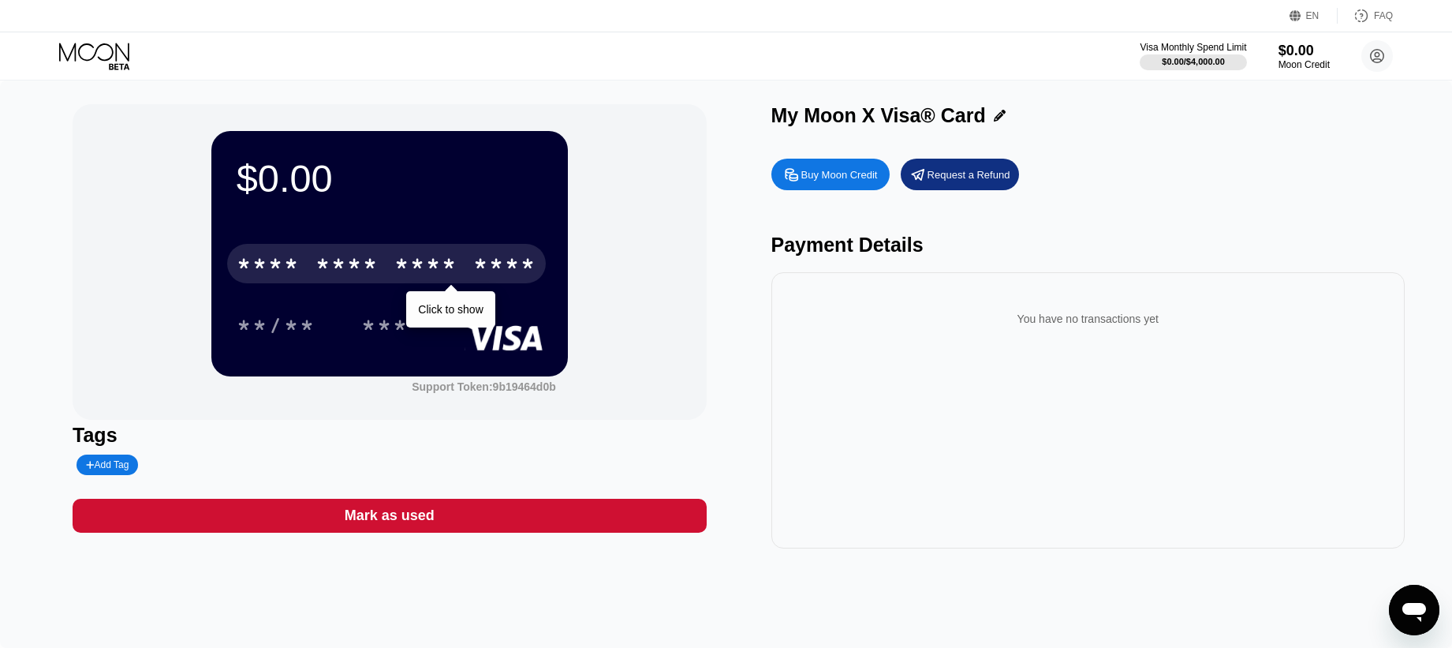
click at [394, 263] on div "* * * * * * * * * * * * ****" at bounding box center [386, 263] width 319 height 39
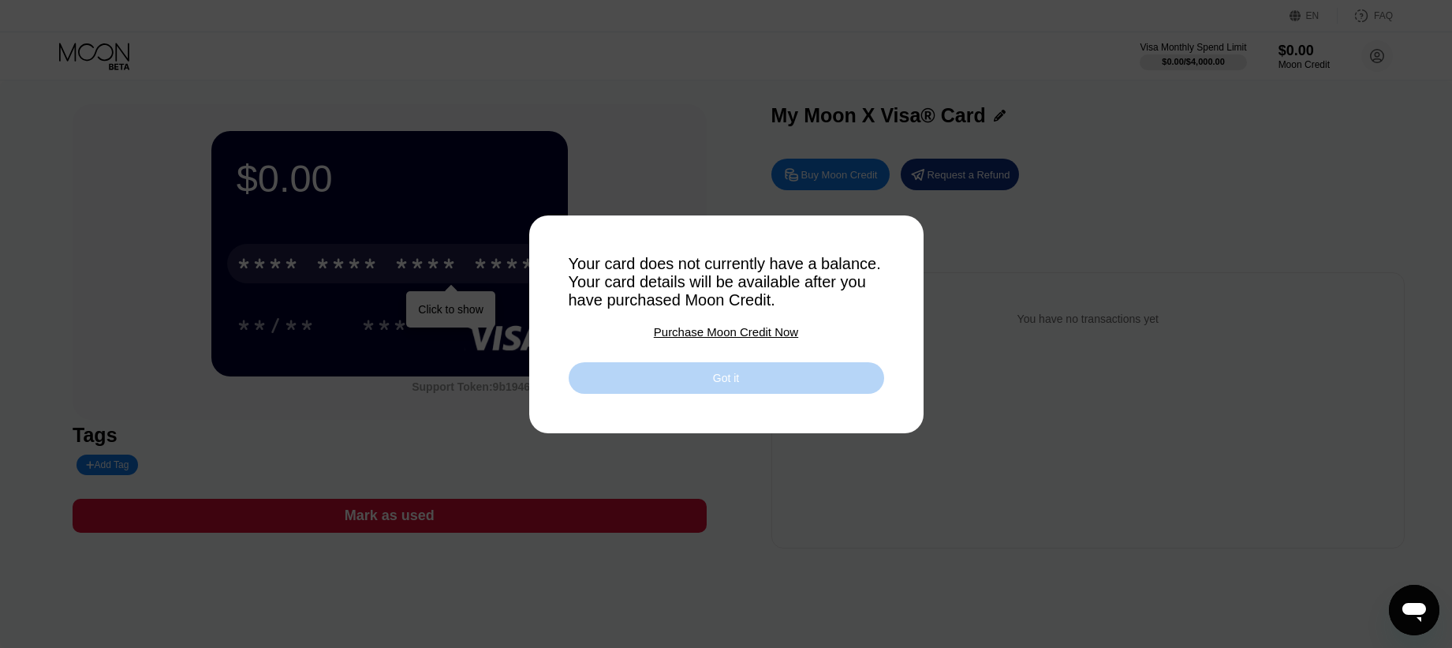
click at [727, 372] on div "Got it" at bounding box center [726, 378] width 26 height 14
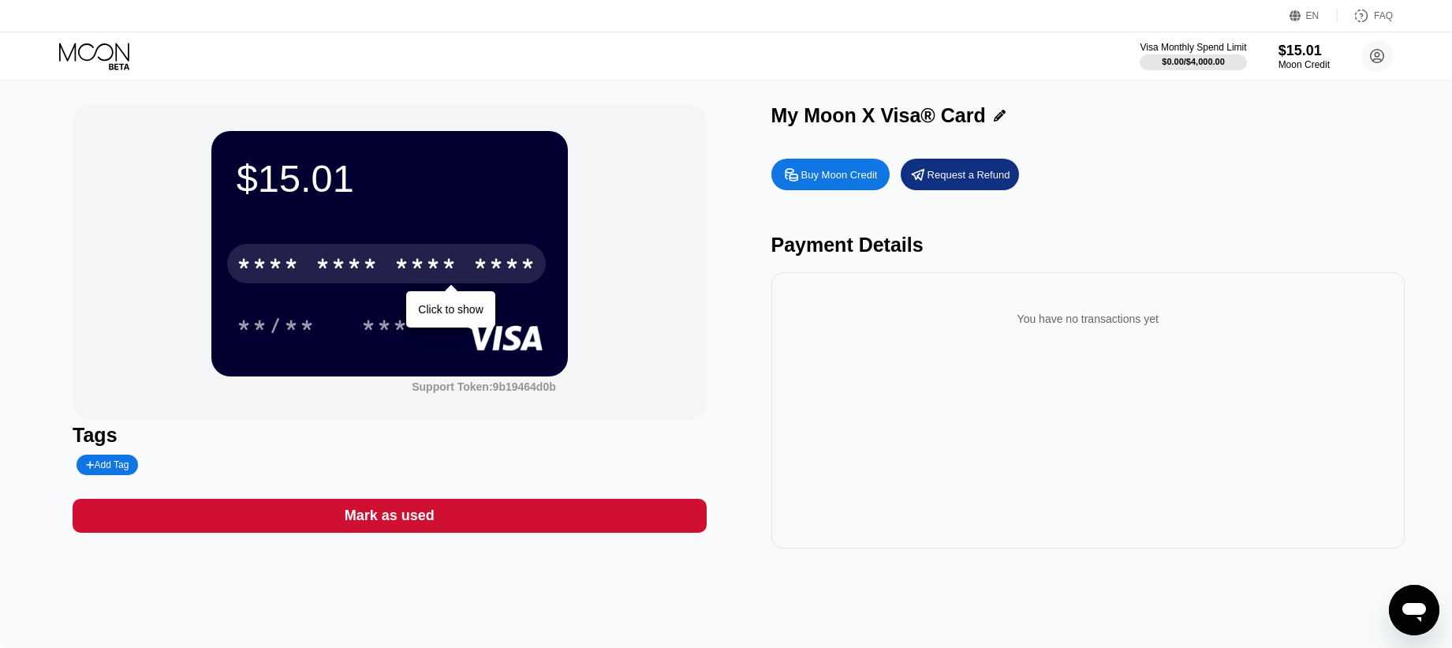
click at [385, 274] on div "* * * * * * * * * * * * ****" at bounding box center [386, 263] width 319 height 39
click at [436, 272] on div "* * * *" at bounding box center [425, 265] width 63 height 25
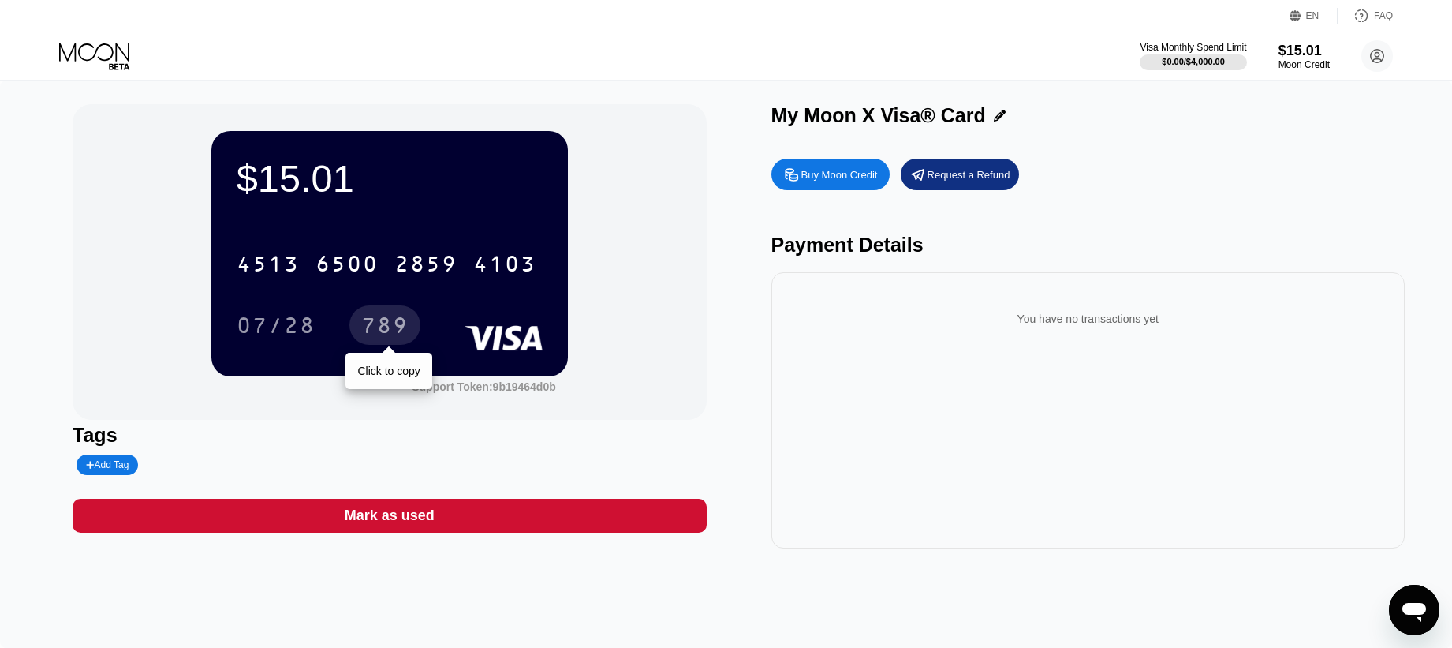
click at [379, 324] on div "789" at bounding box center [384, 327] width 47 height 25
click at [842, 255] on div "Payment Details" at bounding box center [1087, 244] width 633 height 23
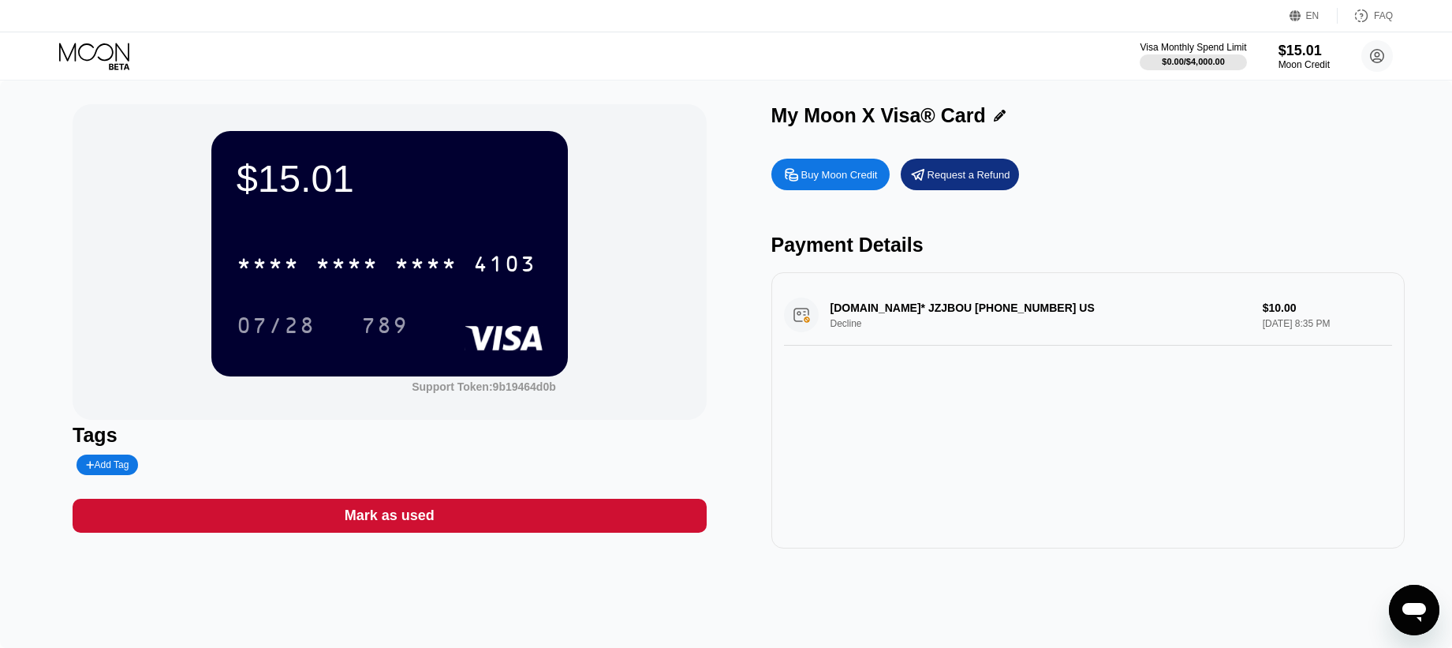
click at [982, 301] on div "[DOMAIN_NAME]* JZJBOU [PHONE_NUMBER] US Decline $10.00 [DATE] 8:35 PM" at bounding box center [1088, 315] width 608 height 61
click at [796, 316] on div "[DOMAIN_NAME]* JZJBOU [PHONE_NUMBER] US Decline $10.00 [DATE] 8:35 PM" at bounding box center [1088, 315] width 608 height 61
click at [870, 314] on div "[DOMAIN_NAME]* JZJBOU [PHONE_NUMBER] US Decline $10.00 [DATE] 8:35 PM" at bounding box center [1088, 315] width 608 height 61
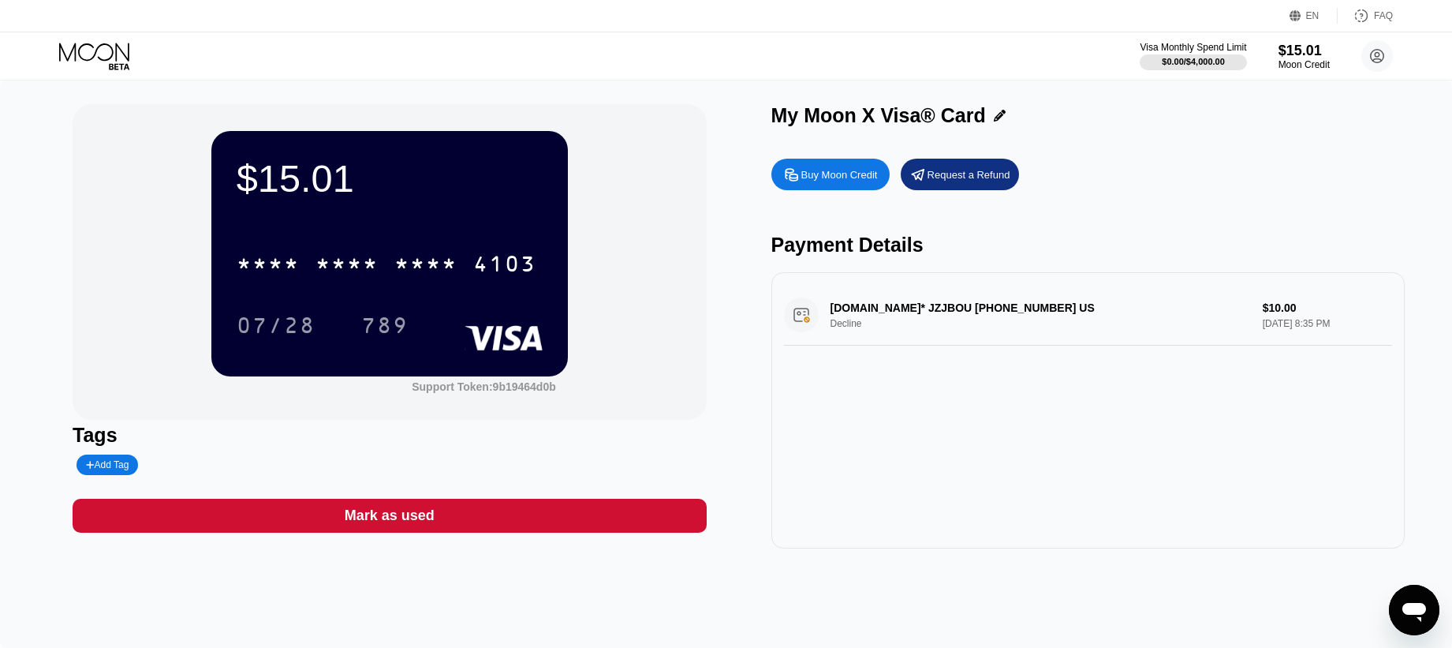
click at [870, 314] on div "[DOMAIN_NAME]* JZJBOU [PHONE_NUMBER] US Decline $10.00 [DATE] 8:35 PM" at bounding box center [1088, 315] width 608 height 61
click at [1419, 610] on icon "Open messaging window" at bounding box center [1415, 612] width 24 height 19
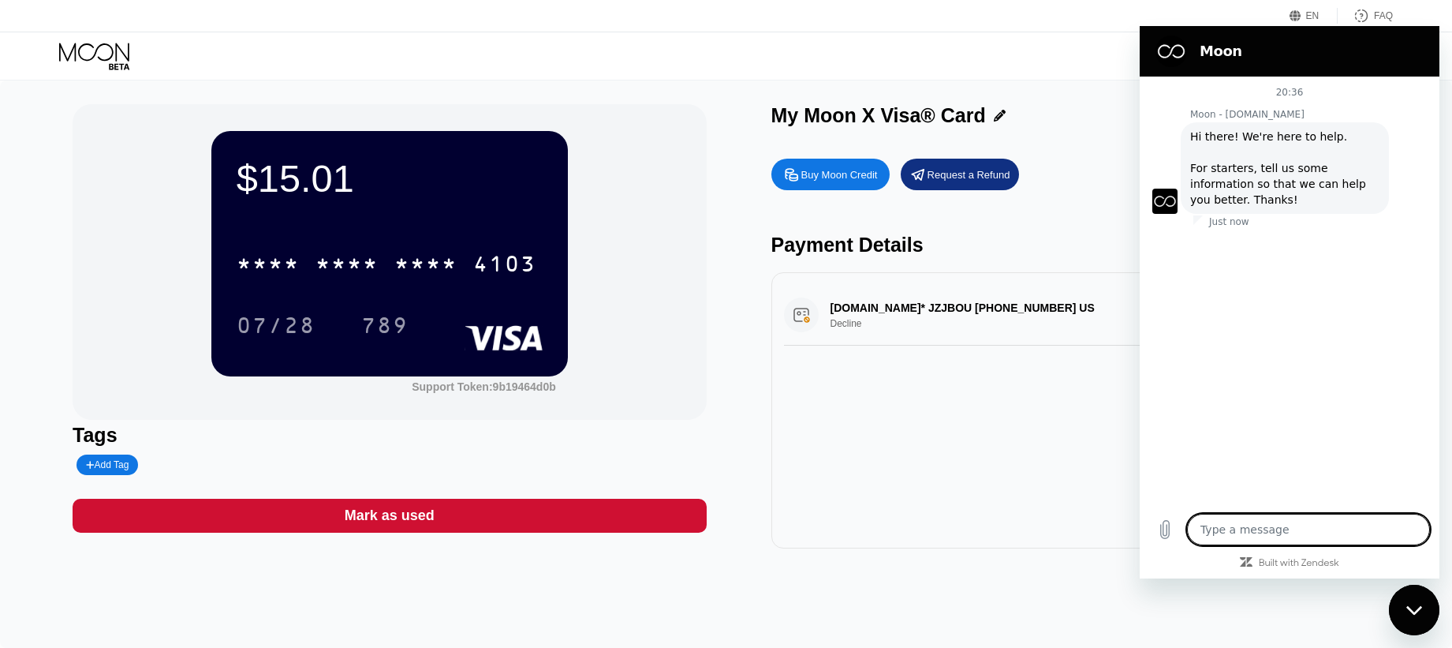
type textarea "x"
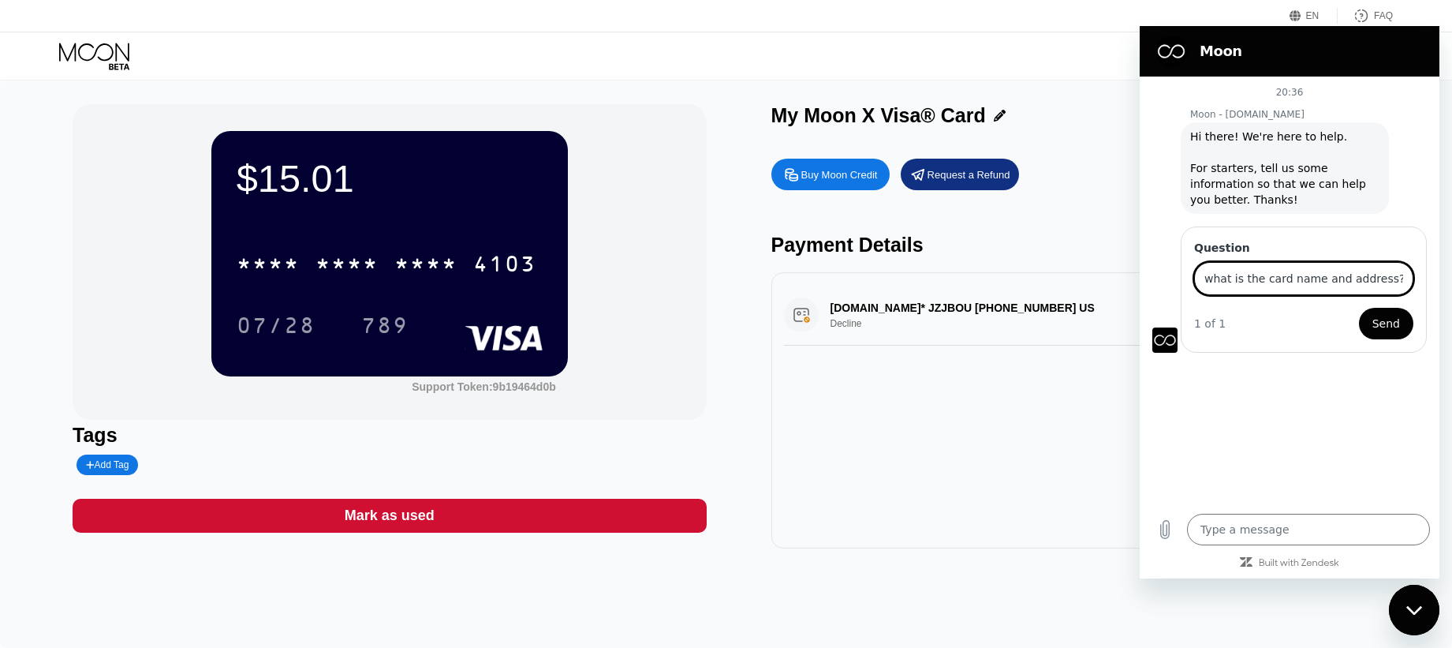
type input "what is the card name and address?"
click at [1359, 308] on button "Send" at bounding box center [1386, 324] width 54 height 32
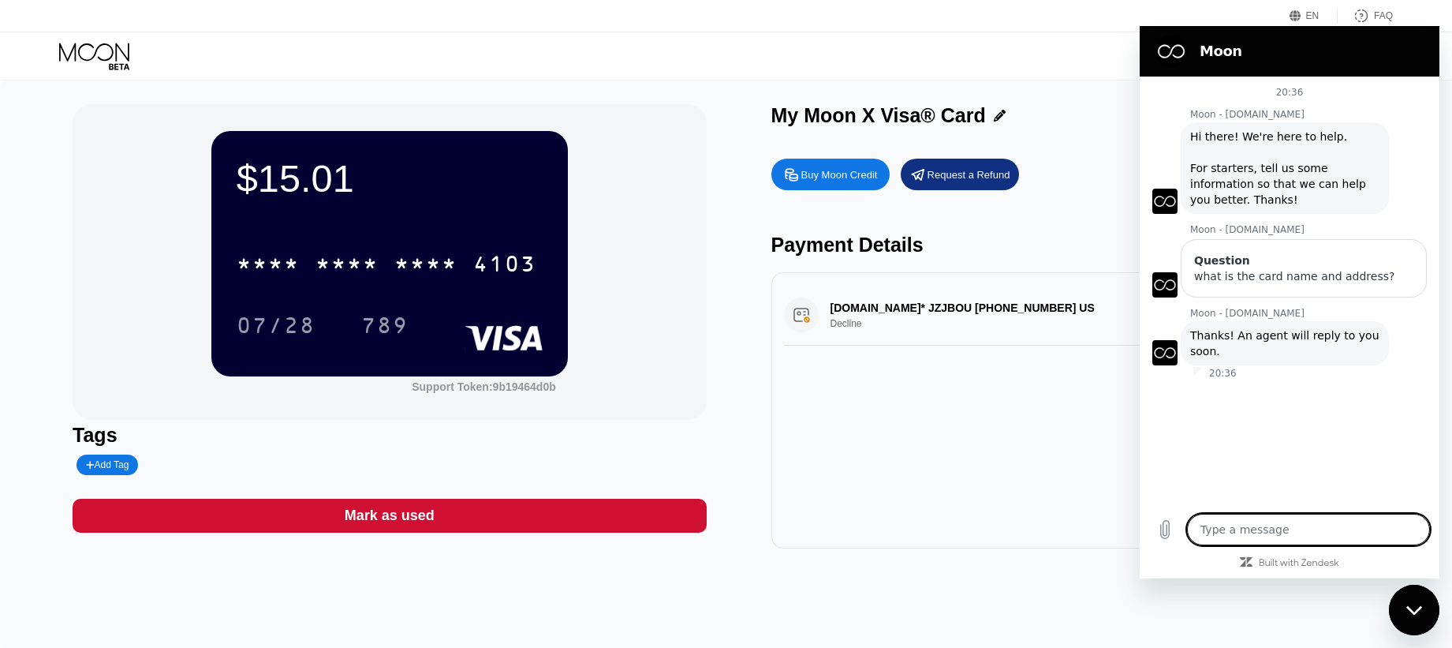
click at [1268, 533] on textarea at bounding box center [1308, 530] width 243 height 32
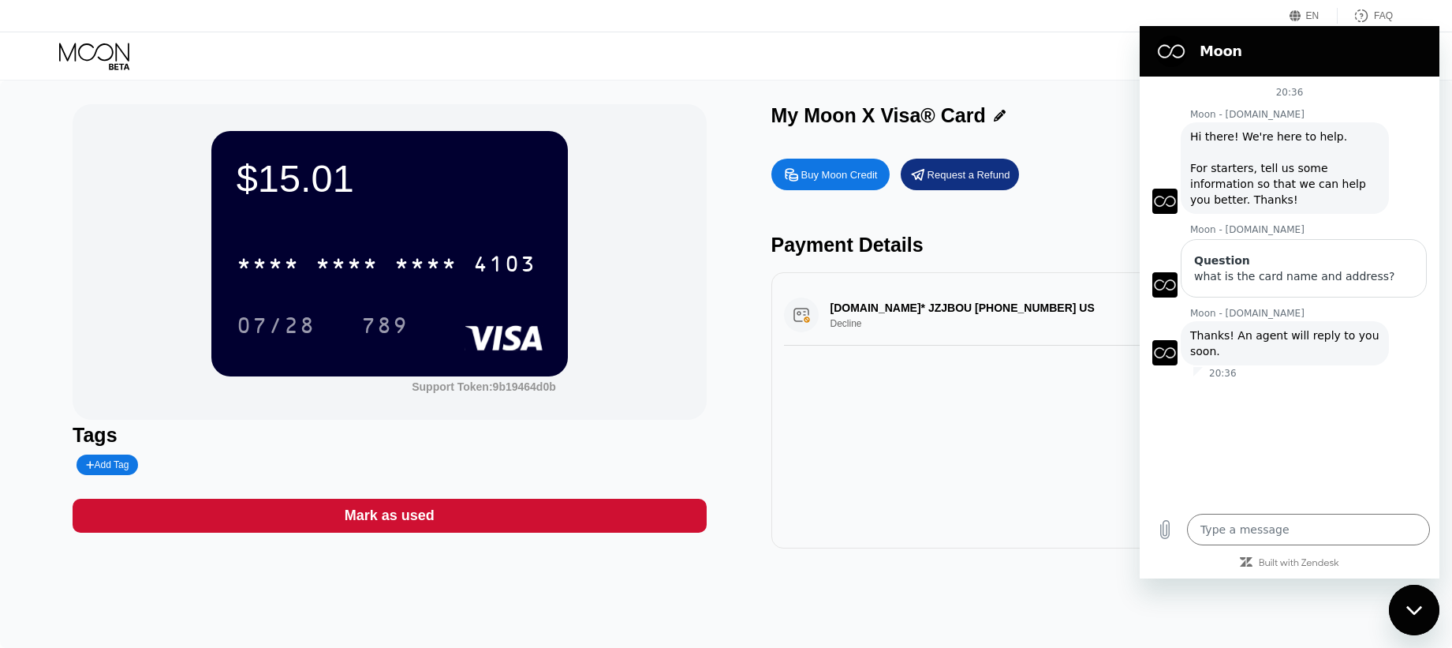
click at [947, 313] on div "[DOMAIN_NAME]* JZJBOU [PHONE_NUMBER] US Decline $10.00 [DATE] 8:35 PM" at bounding box center [1088, 315] width 608 height 61
click at [966, 301] on div "[DOMAIN_NAME]* JZJBOU [PHONE_NUMBER] US Decline $10.00 [DATE] 8:35 PM" at bounding box center [1088, 315] width 608 height 61
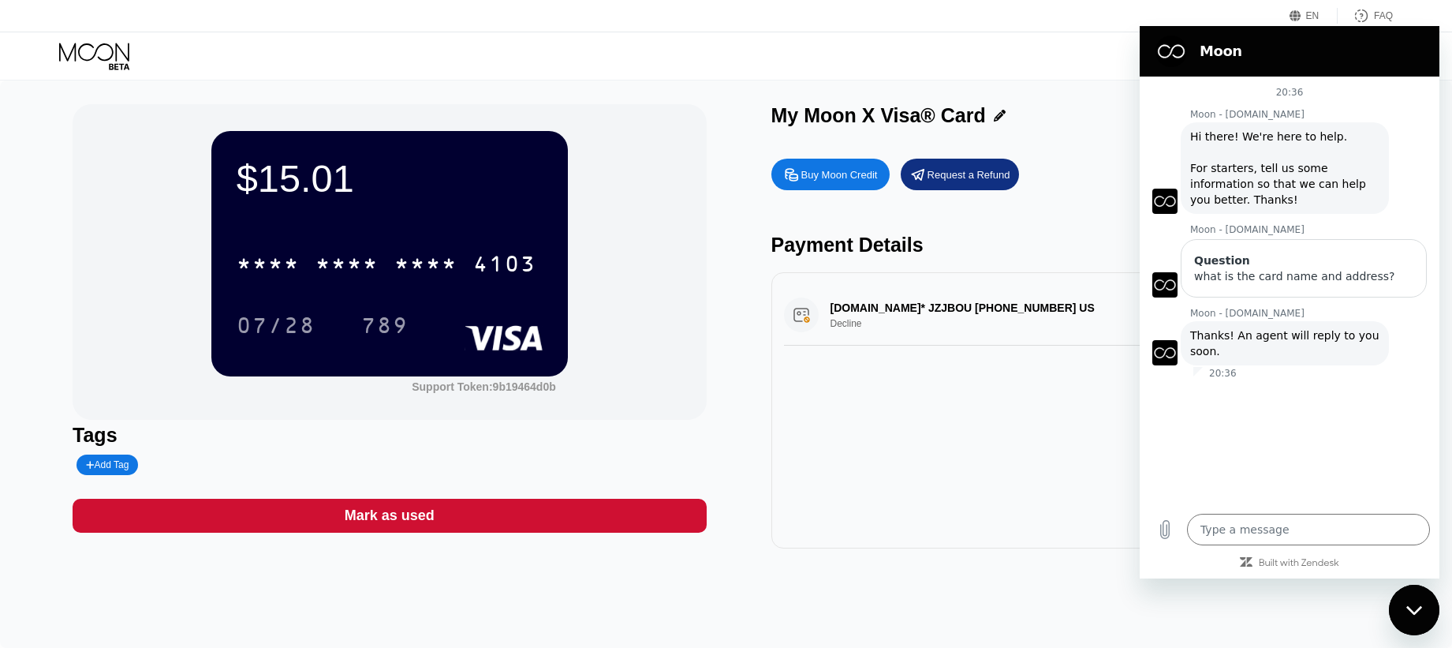
click at [966, 301] on div "[DOMAIN_NAME]* JZJBOU [PHONE_NUMBER] US Decline $10.00 [DATE] 8:35 PM" at bounding box center [1088, 315] width 608 height 61
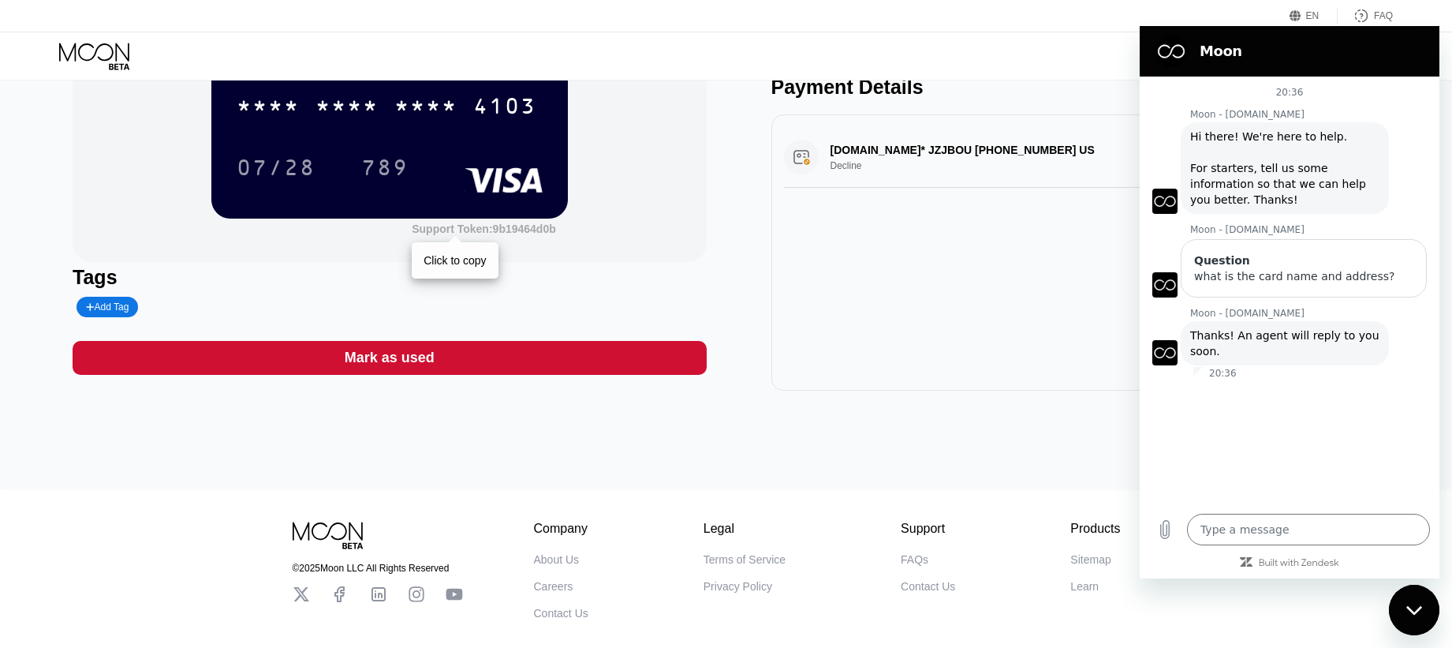
scroll to position [230, 0]
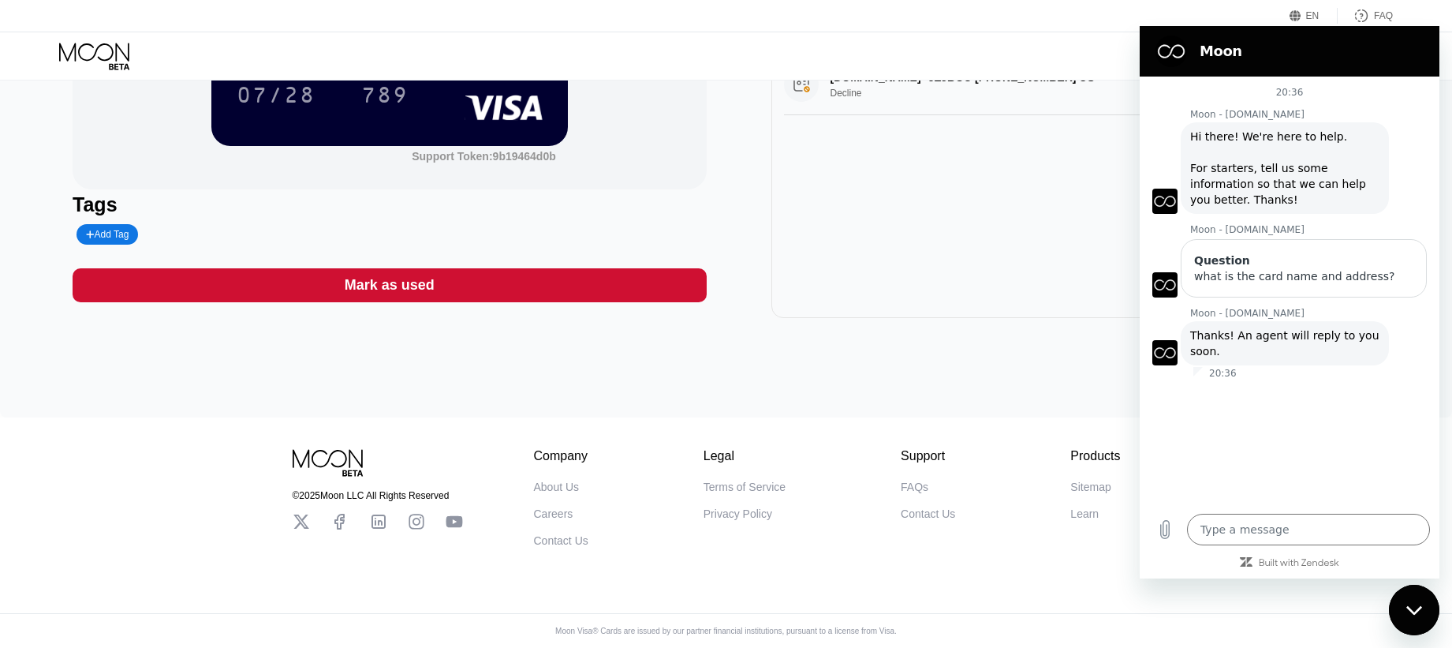
drag, startPoint x: 918, startPoint y: 484, endPoint x: 828, endPoint y: 365, distance: 148.6
click at [828, 365] on div "$15.01 * * * * * * * * * * * * 4103 07/28 789 Support Token: 9b19464d0b Tags Ad…" at bounding box center [726, 133] width 1452 height 567
click at [918, 487] on div "FAQs" at bounding box center [915, 486] width 28 height 13
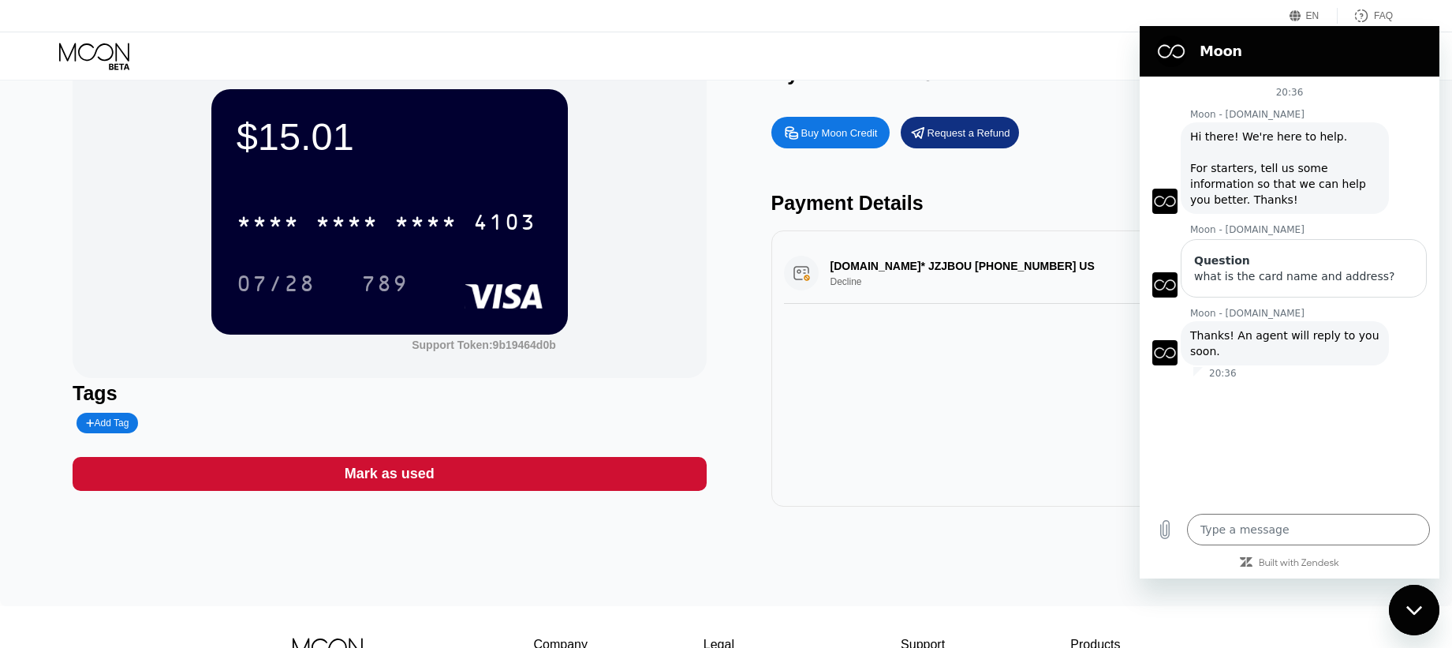
scroll to position [39, 0]
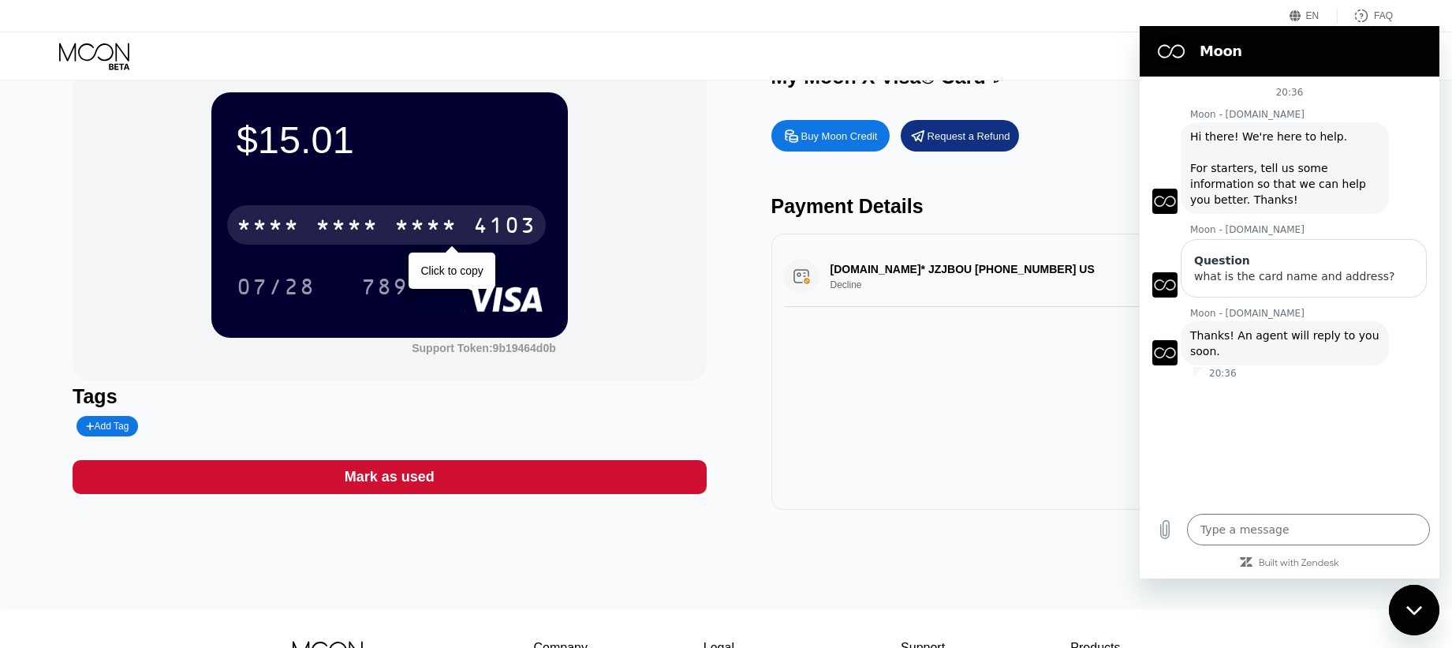
click at [513, 223] on div "4103" at bounding box center [504, 227] width 63 height 25
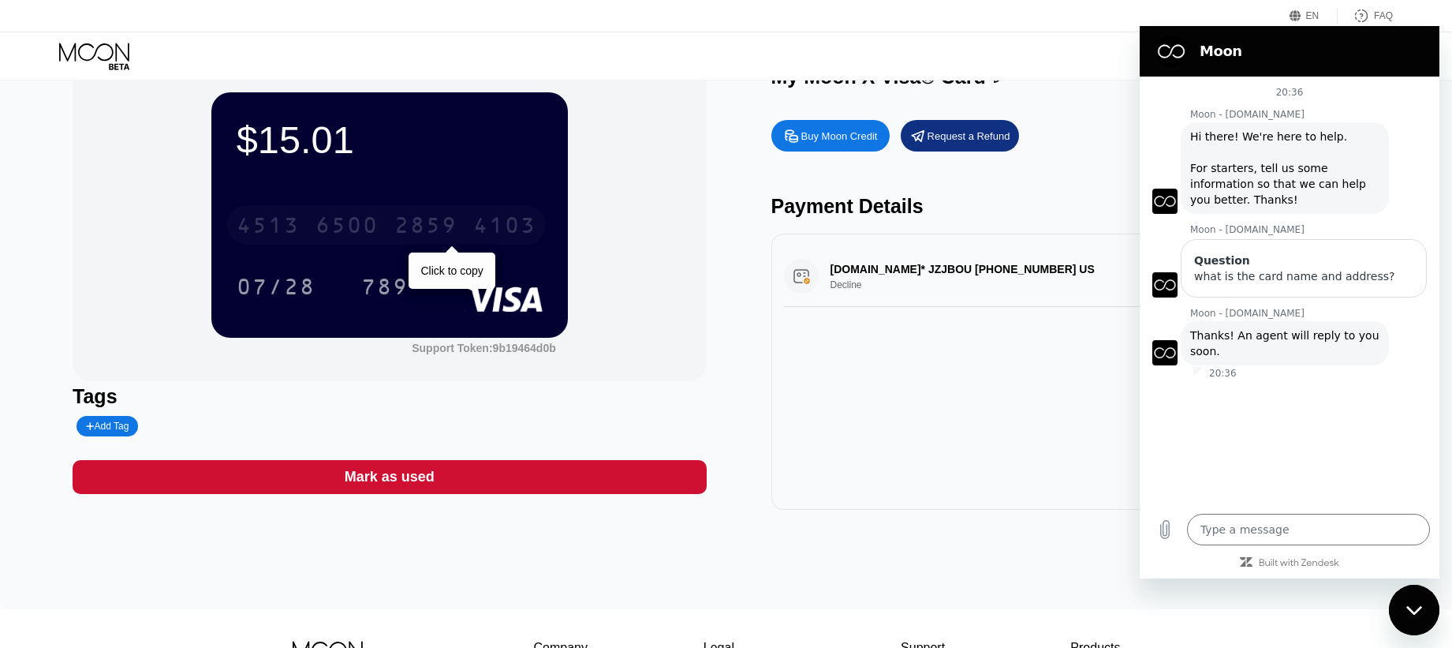
click at [476, 228] on div "4103" at bounding box center [504, 227] width 63 height 25
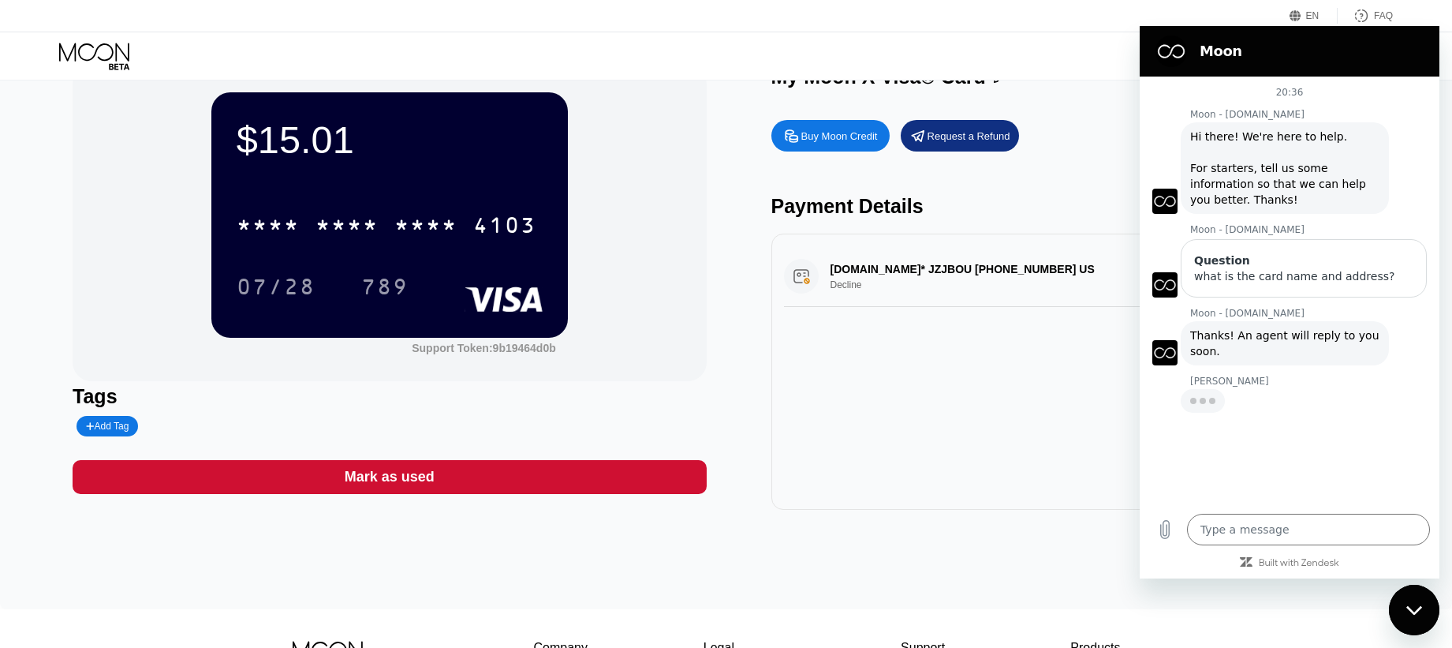
type textarea "x"
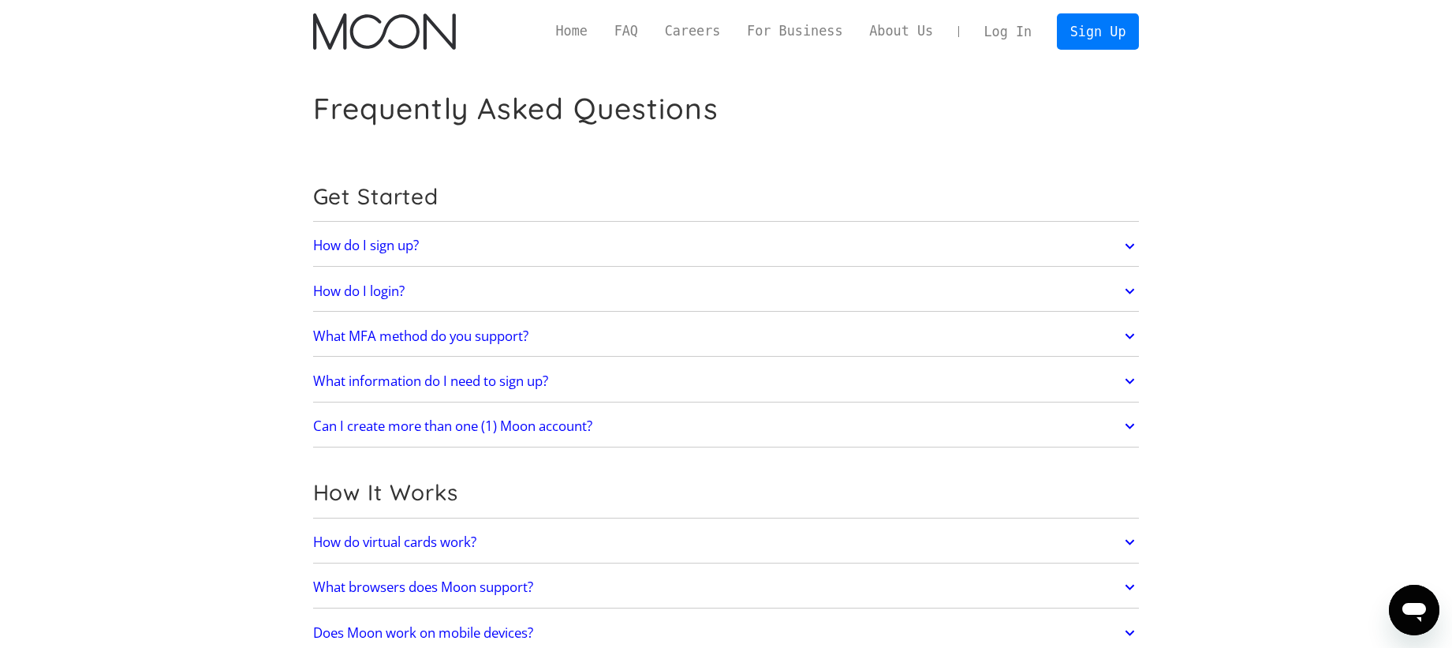
click at [443, 328] on h2 "What MFA method do you support?" at bounding box center [420, 336] width 215 height 16
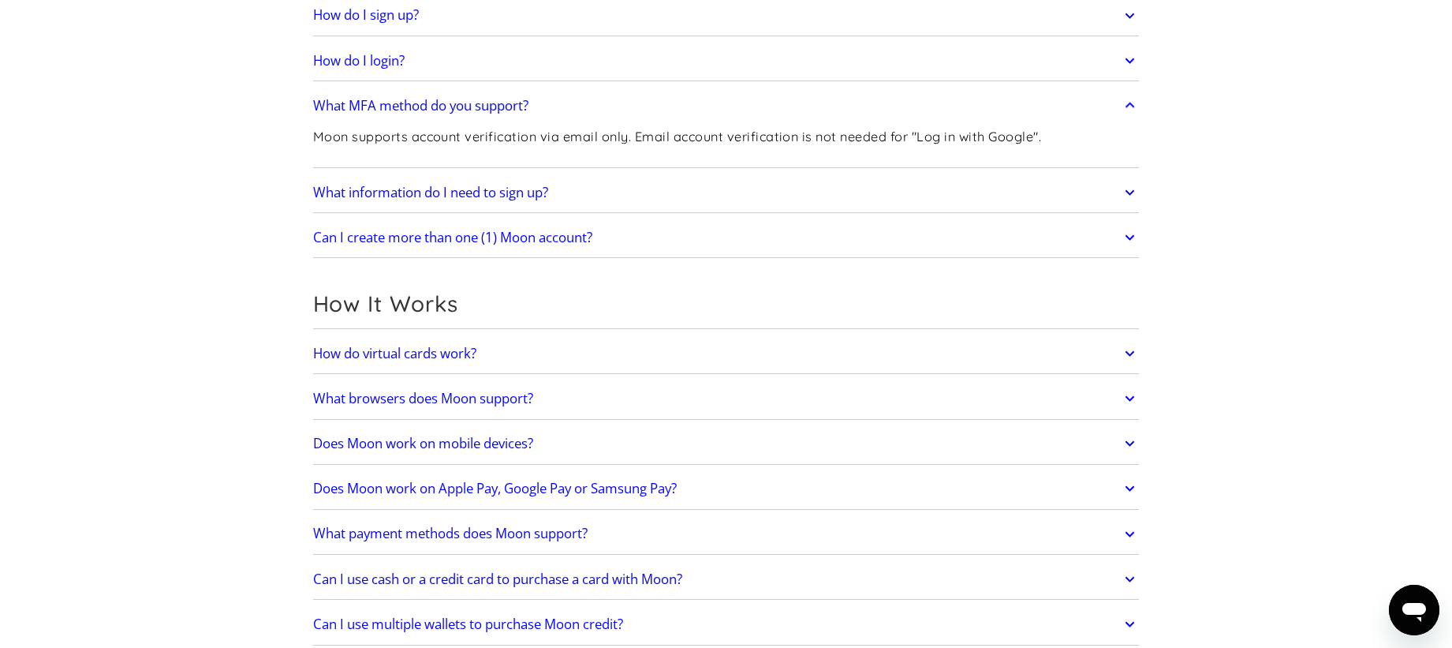
scroll to position [249, 0]
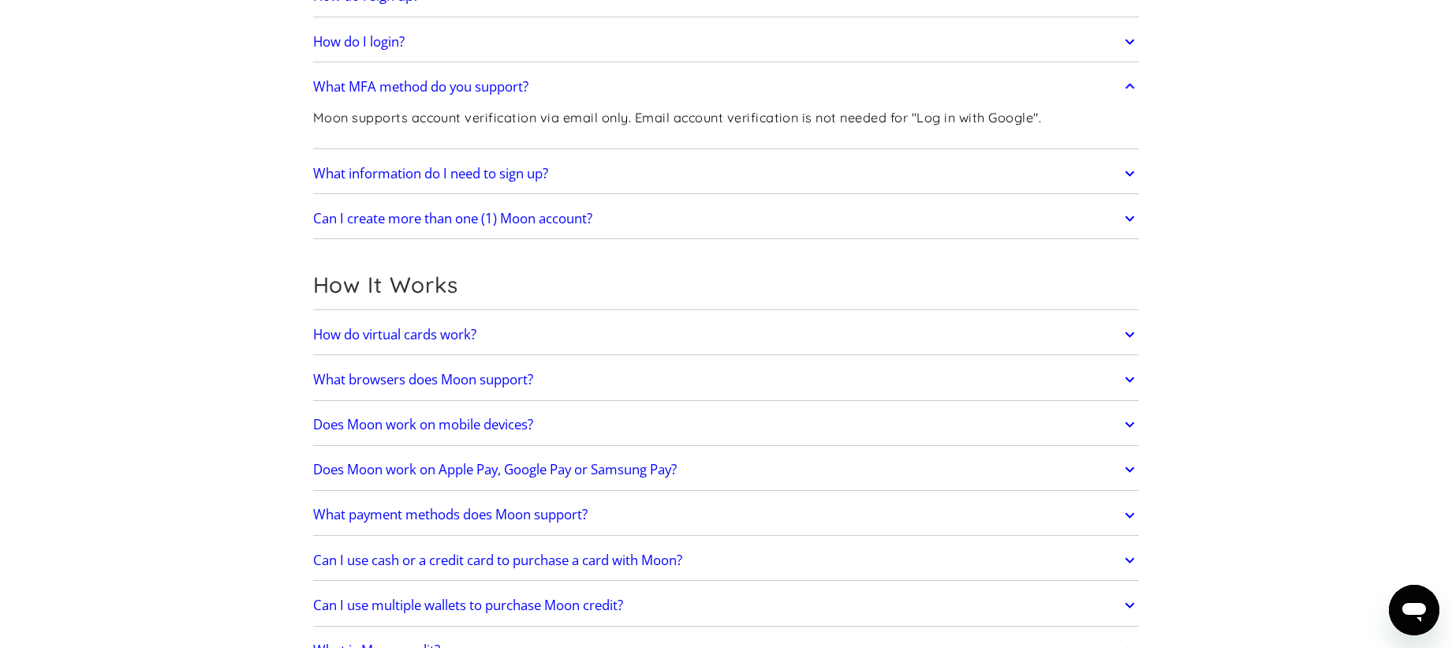
click at [420, 333] on h2 "How do virtual cards work?" at bounding box center [394, 335] width 163 height 16
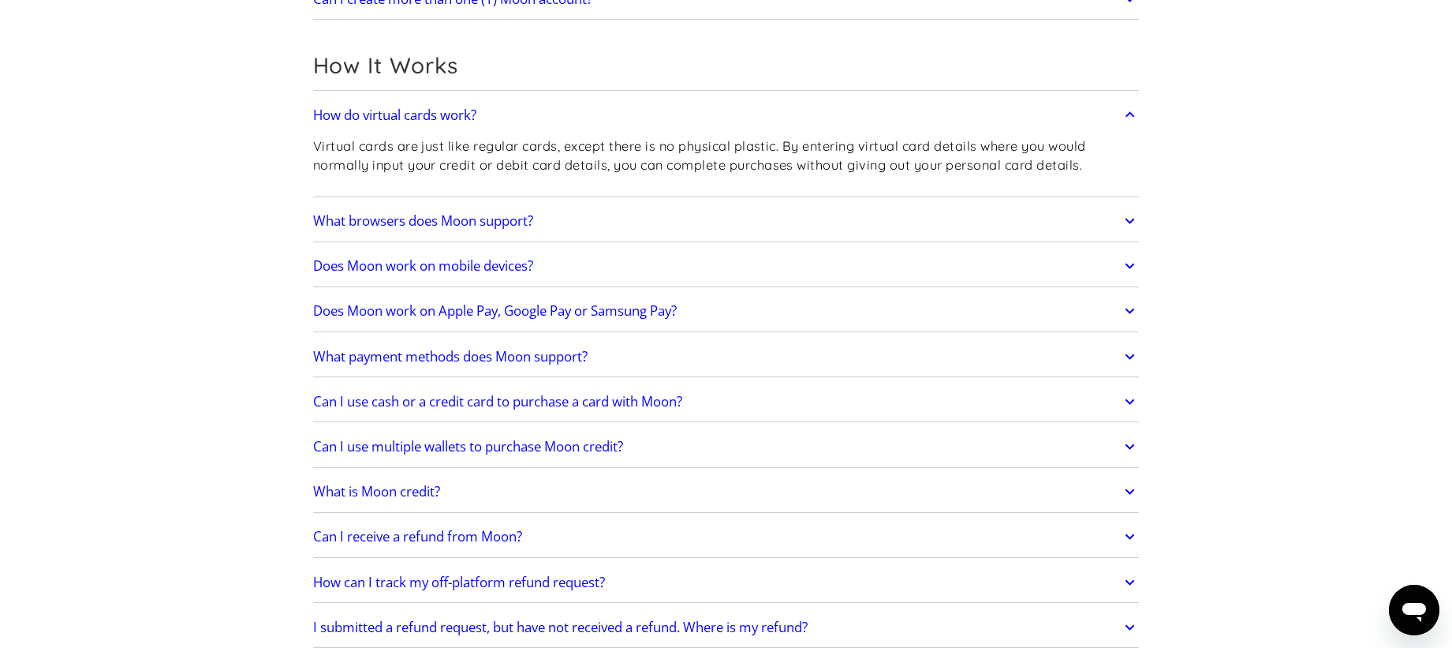
scroll to position [496, 0]
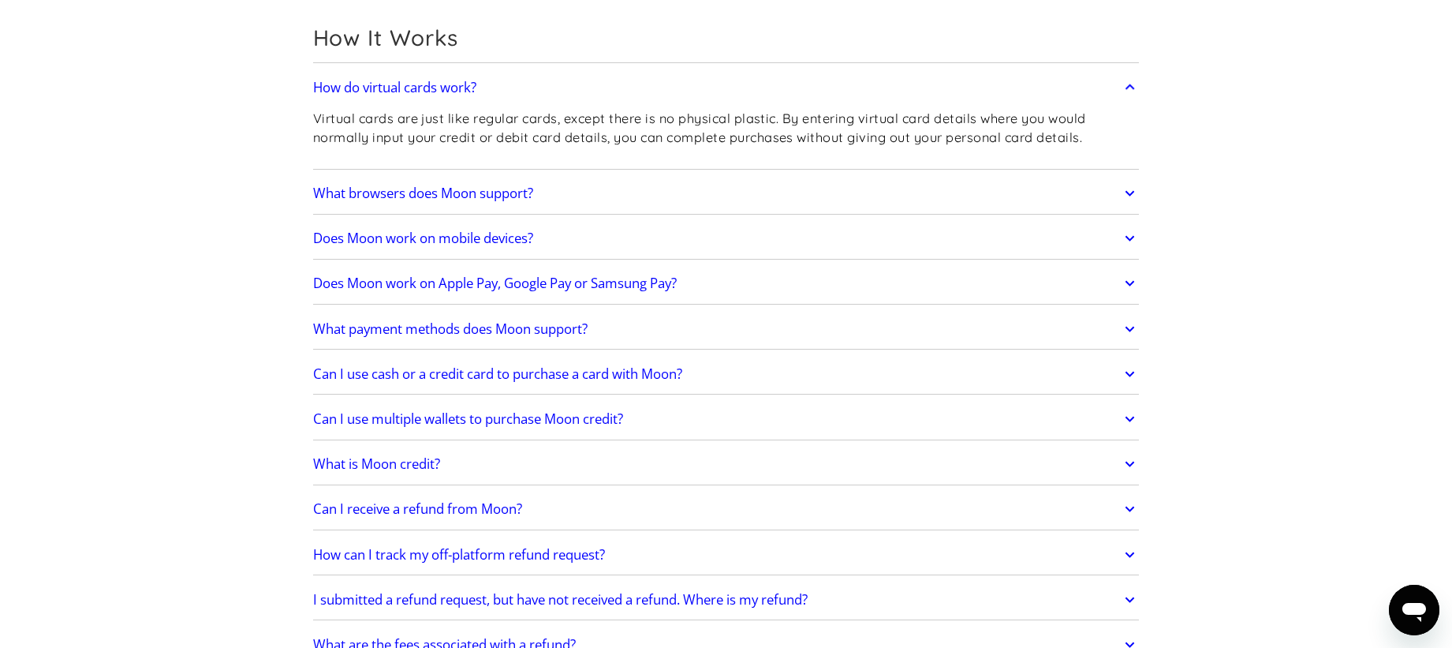
click at [595, 271] on link "Does Moon work on Apple Pay, Google Pay or Samsung Pay?" at bounding box center [726, 283] width 827 height 33
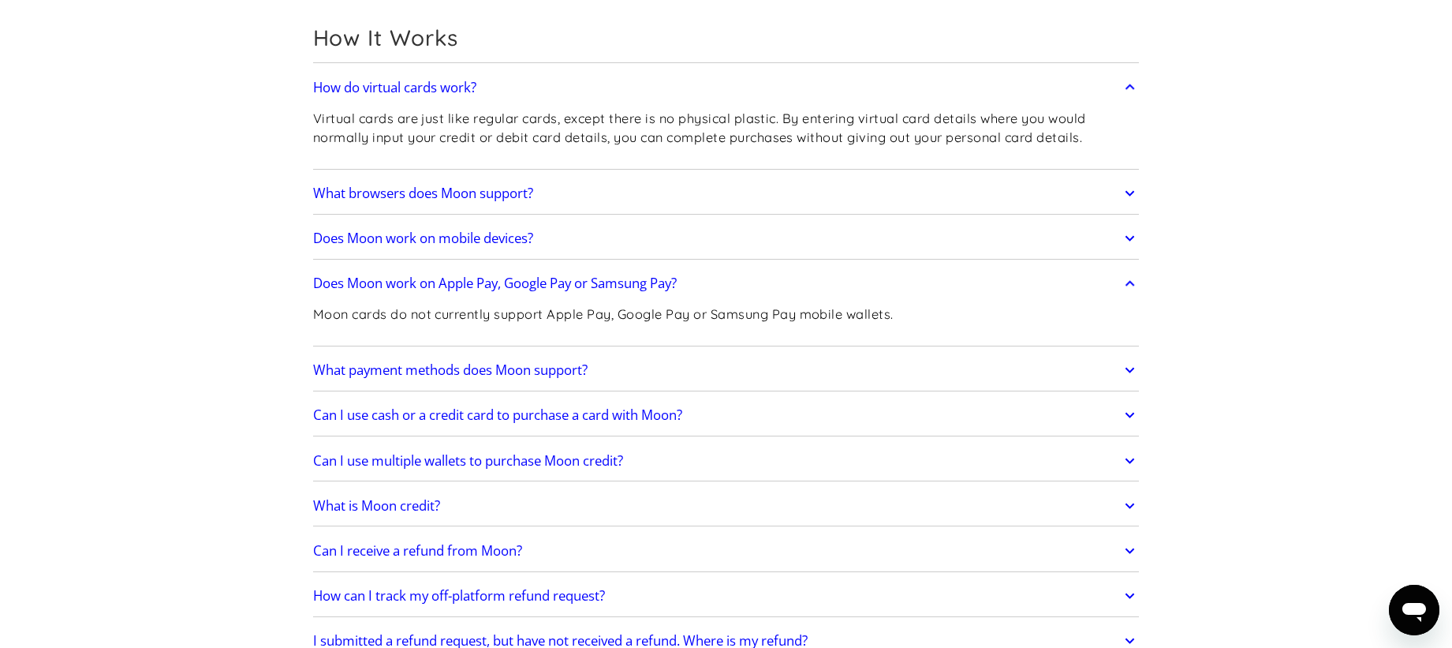
click at [499, 546] on h2 "Can I receive a refund from Moon?" at bounding box center [417, 551] width 209 height 16
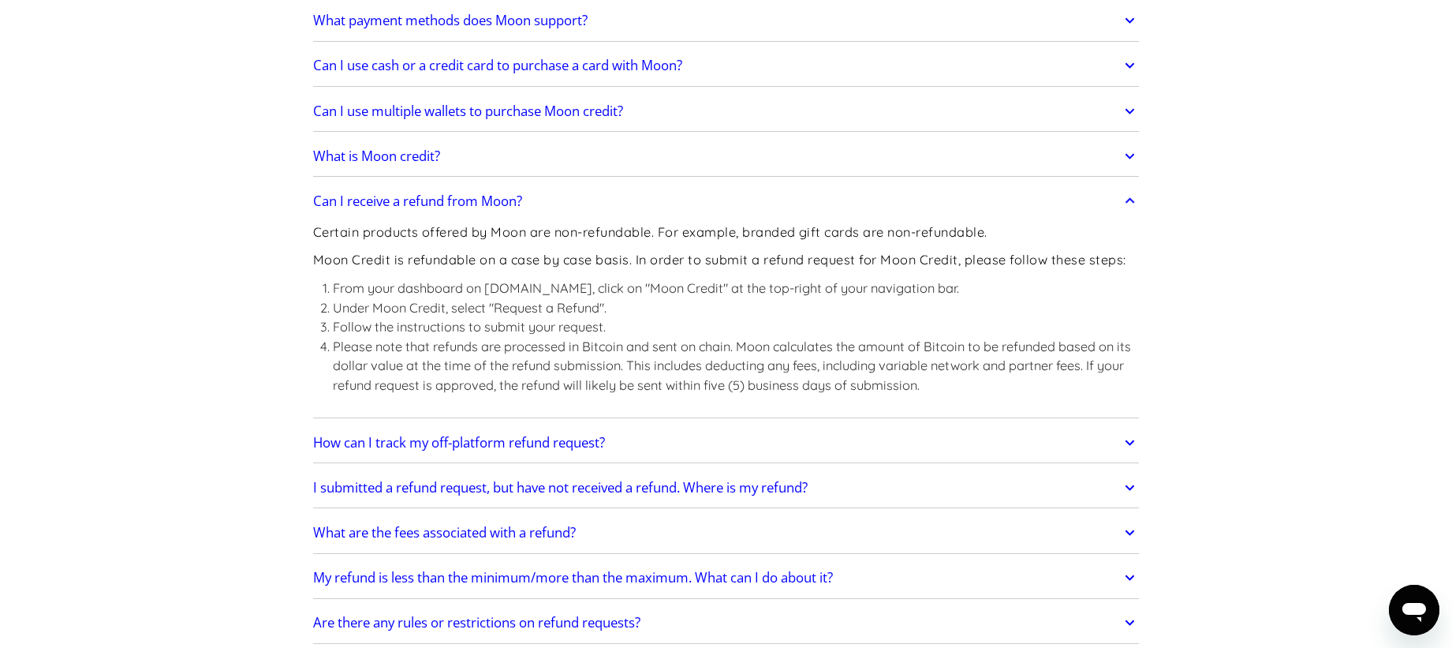
scroll to position [851, 0]
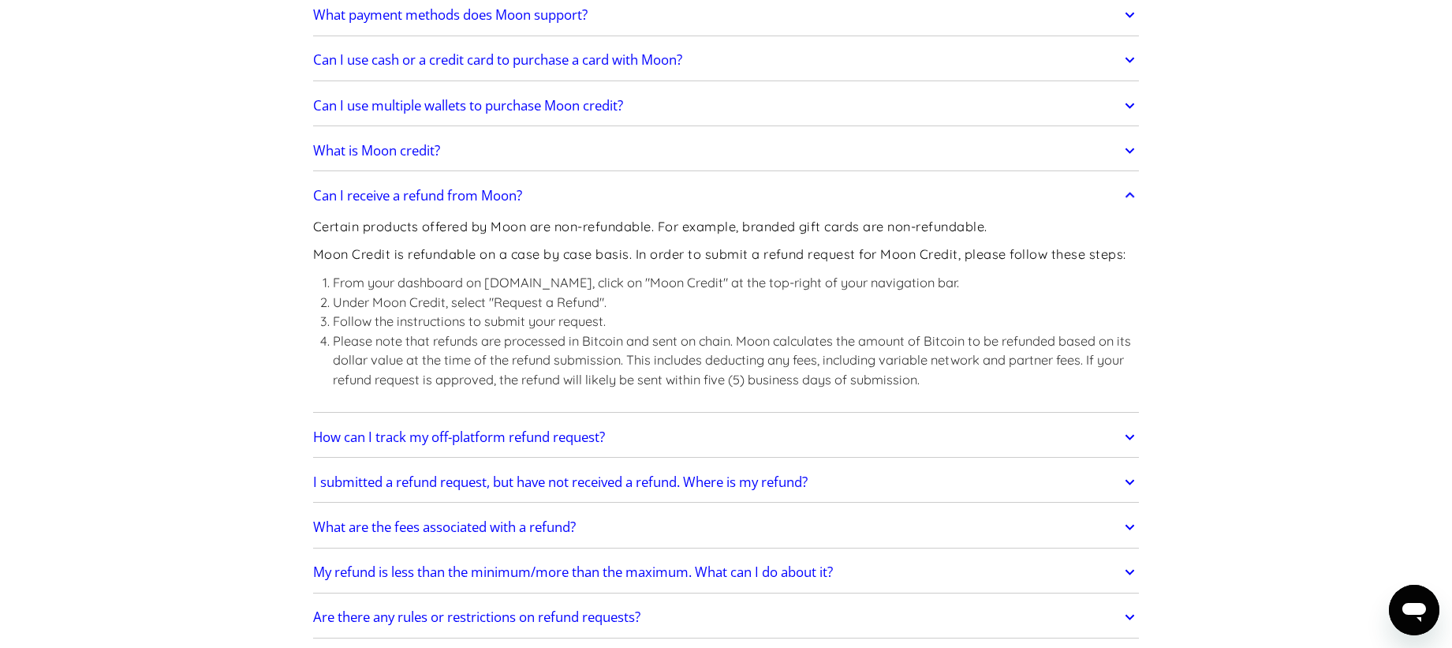
click at [508, 485] on h2 "I submitted a refund request, but have not received a refund. Where is my refun…" at bounding box center [560, 482] width 495 height 16
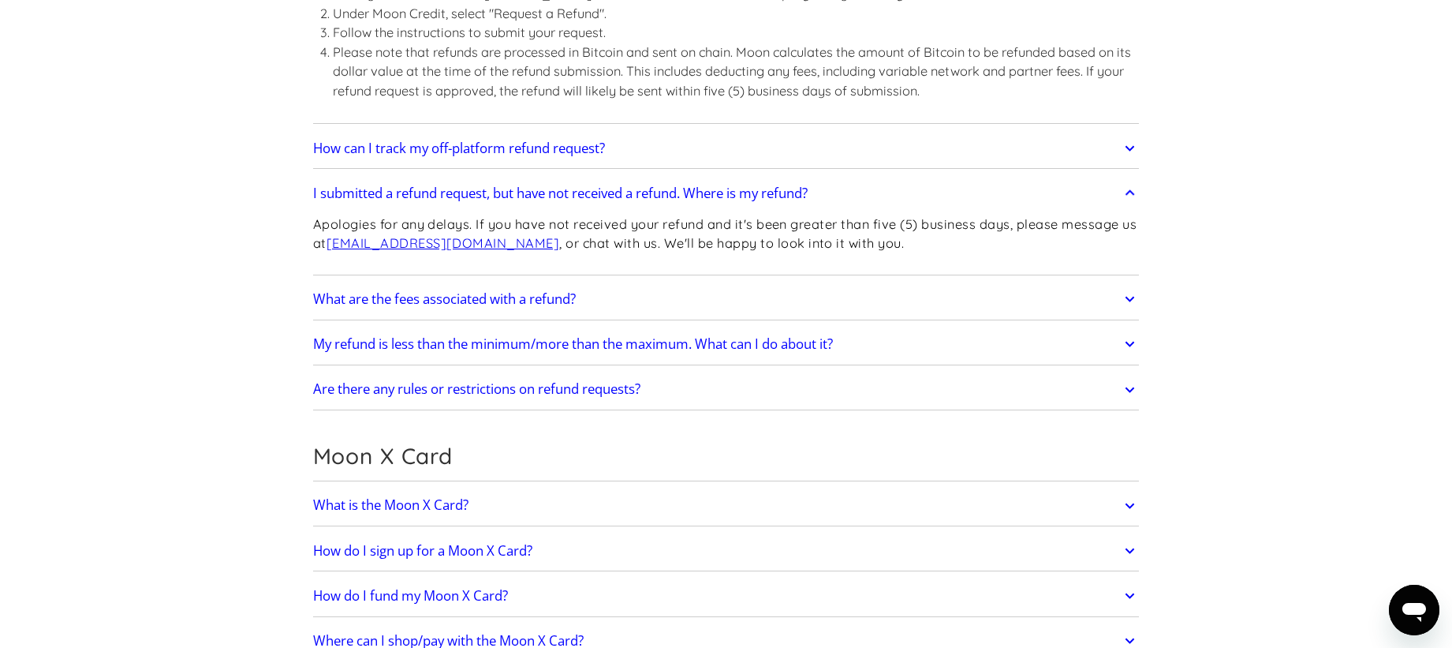
scroll to position [1178, 0]
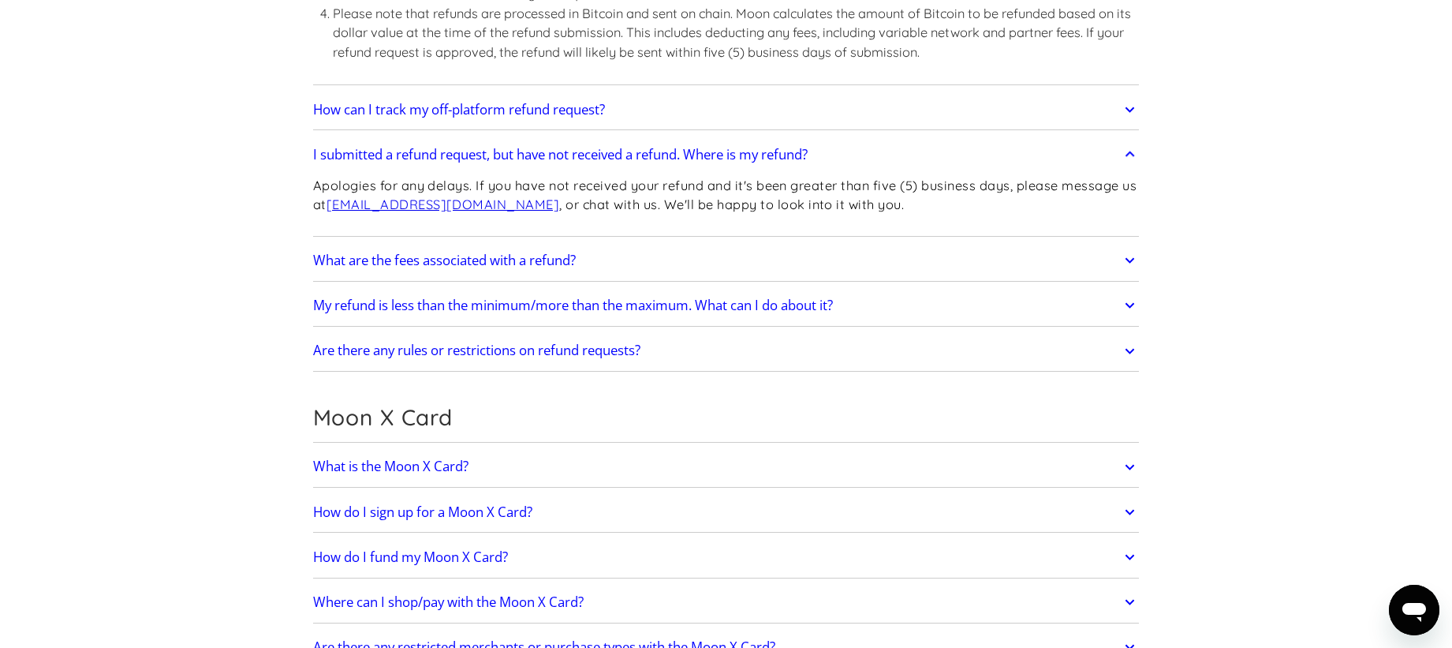
click at [540, 252] on h2 "What are the fees associated with a refund?" at bounding box center [444, 260] width 263 height 16
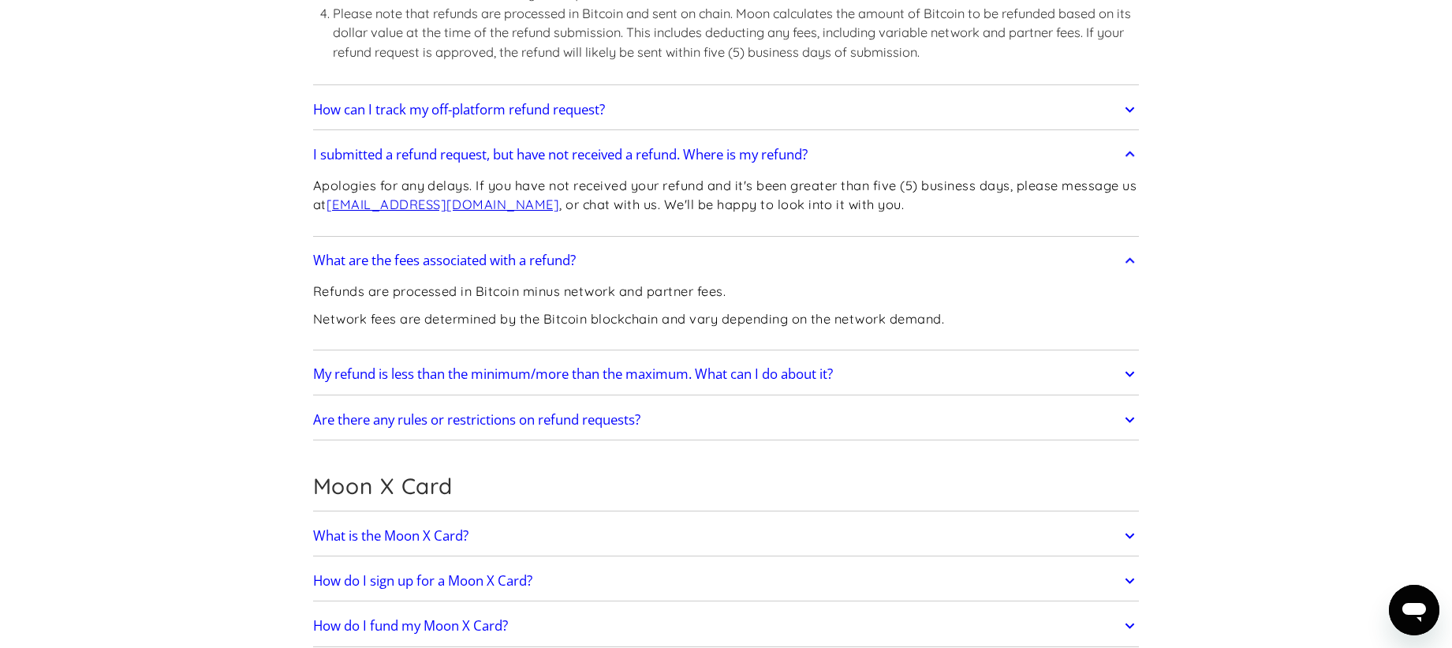
click at [567, 417] on h2 "Are there any rules or restrictions on refund requests?" at bounding box center [476, 420] width 327 height 16
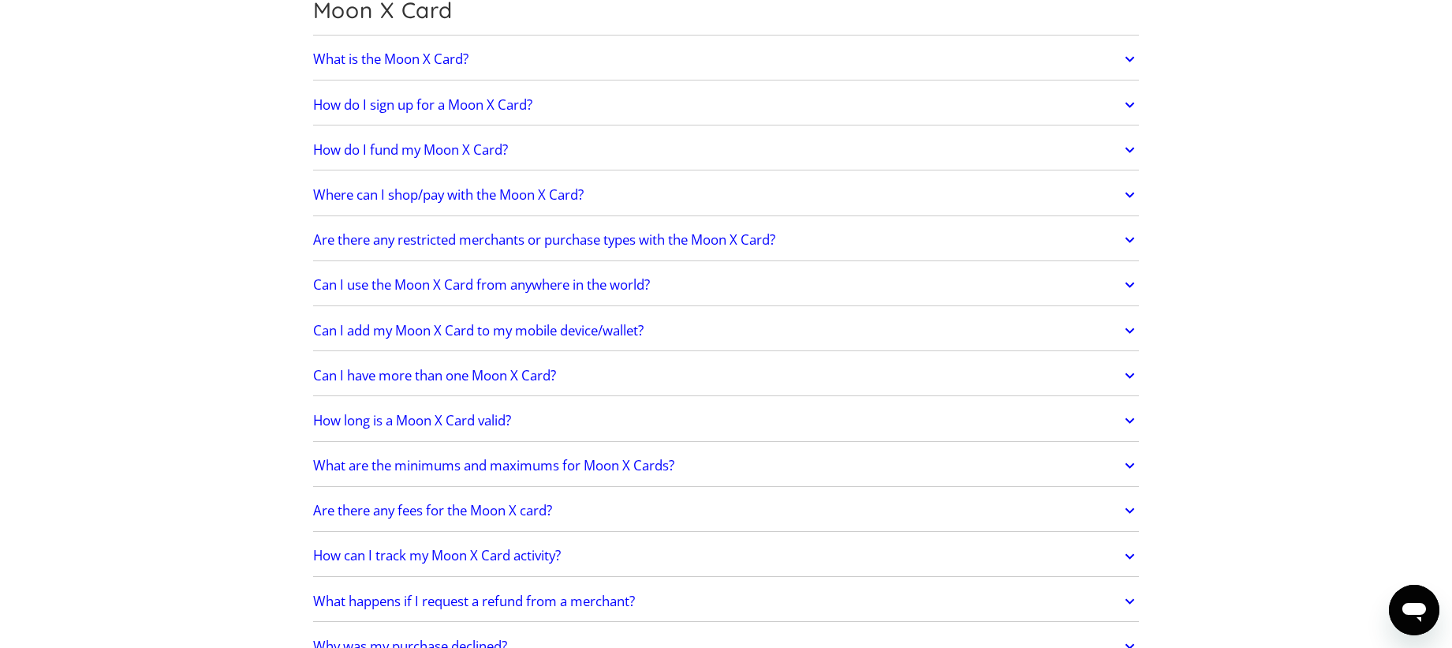
scroll to position [1810, 0]
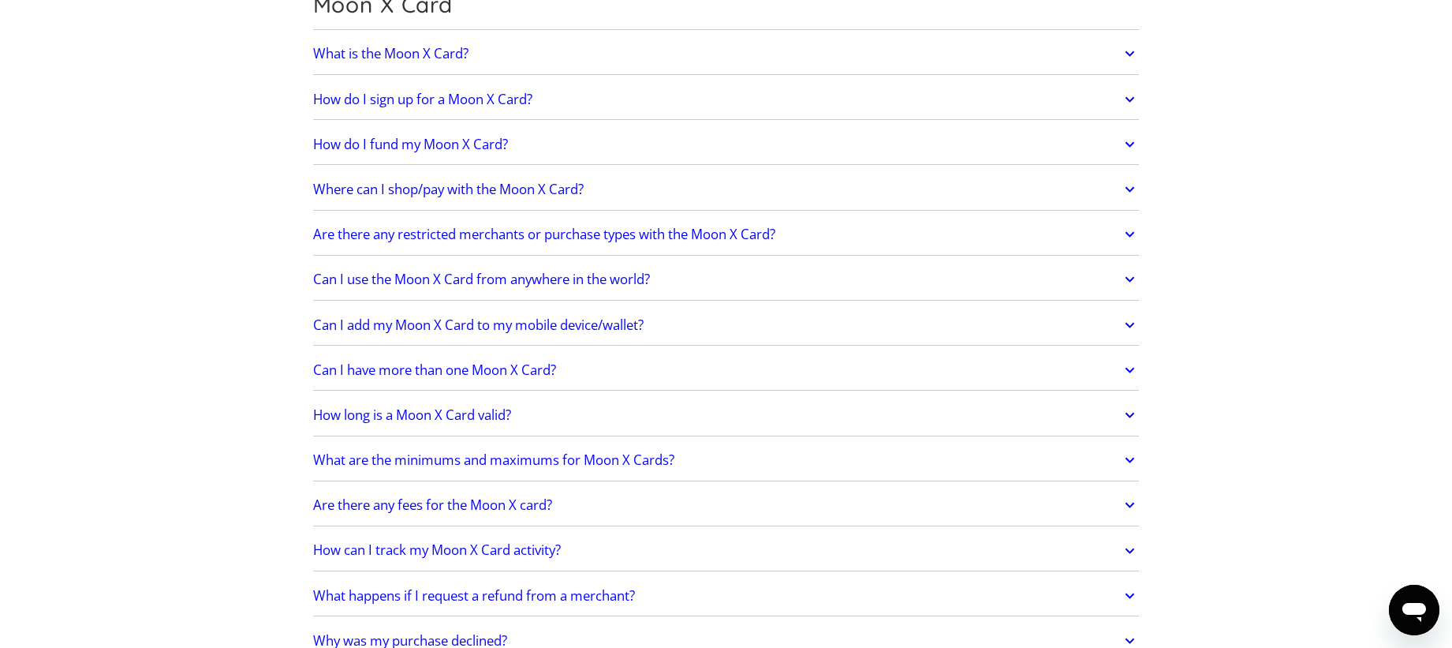
click at [561, 411] on link "How long is a Moon X Card valid?" at bounding box center [726, 414] width 827 height 33
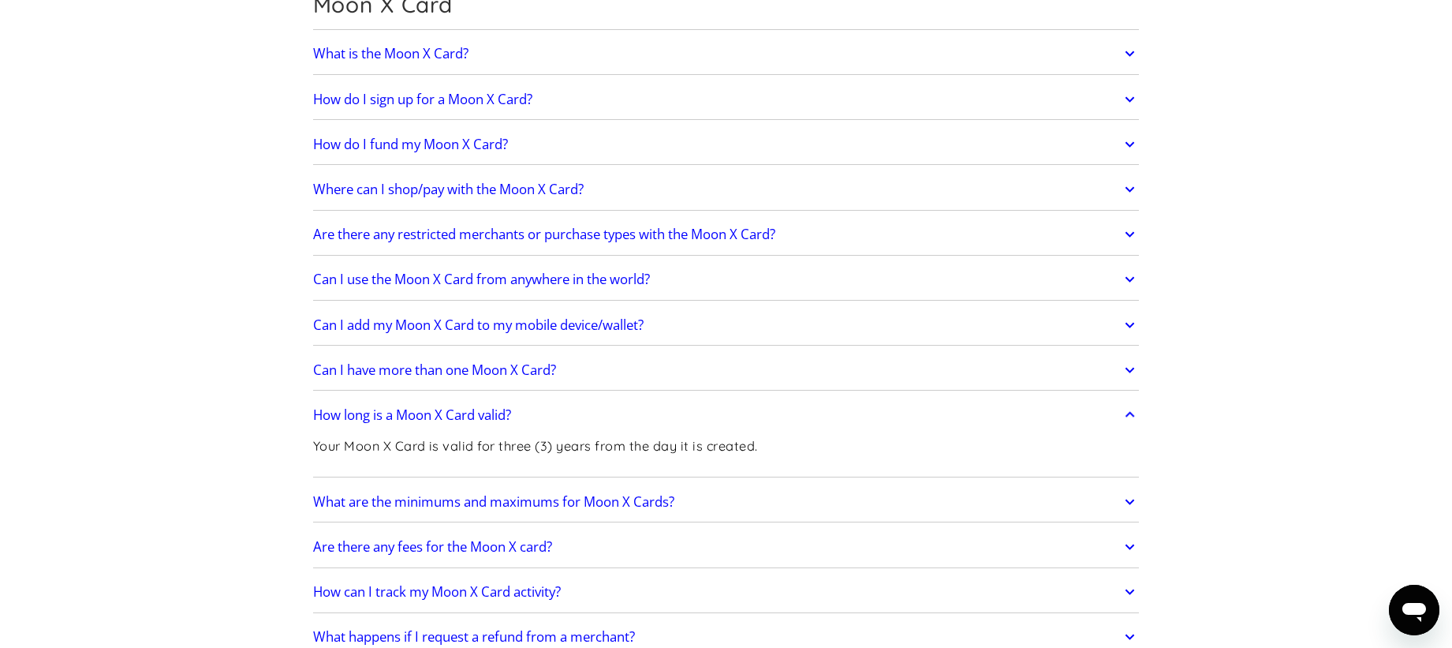
click at [537, 276] on h2 "Can I use the Moon X Card from anywhere in the world?" at bounding box center [481, 279] width 337 height 16
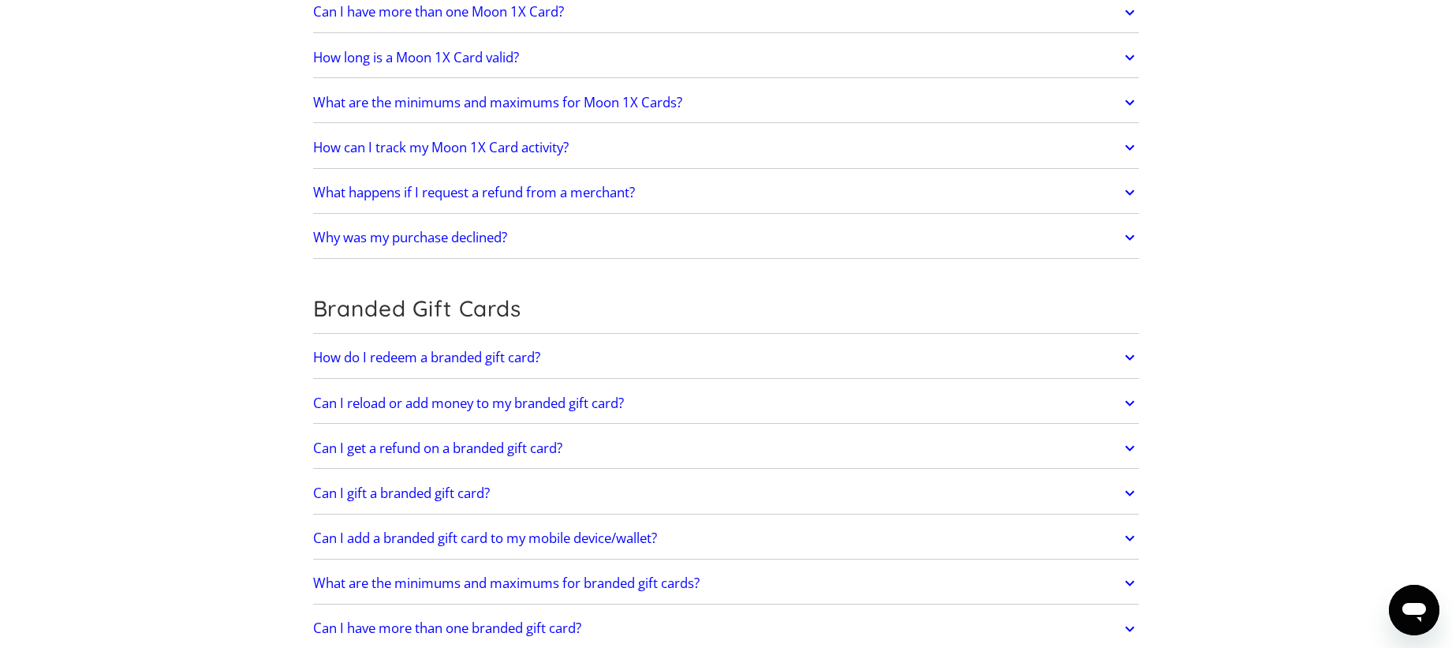
scroll to position [3277, 0]
